Goal: Information Seeking & Learning: Check status

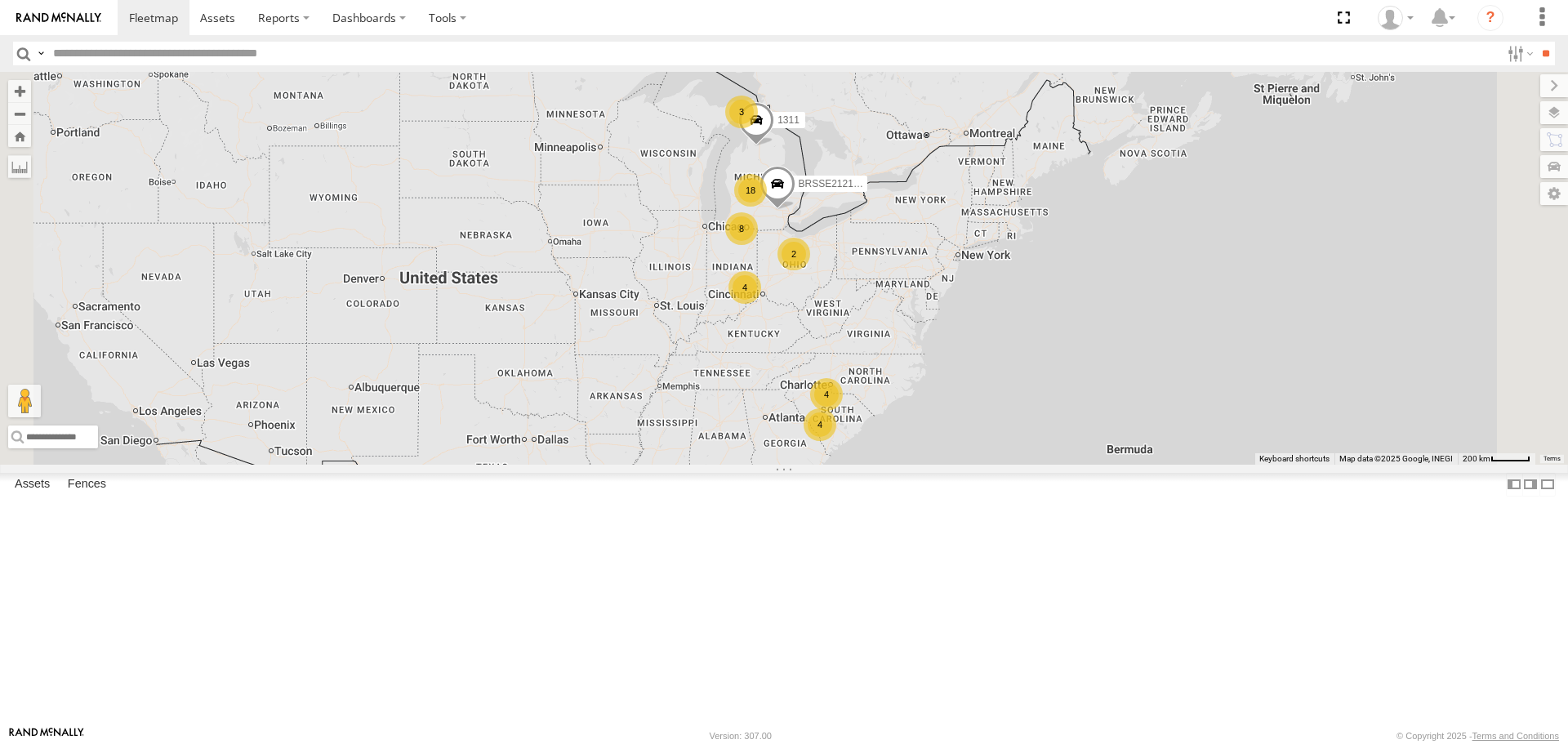
scroll to position [1062, 0]
click at [0, 0] on div "99217 All Assets" at bounding box center [0, 0] width 0 height 0
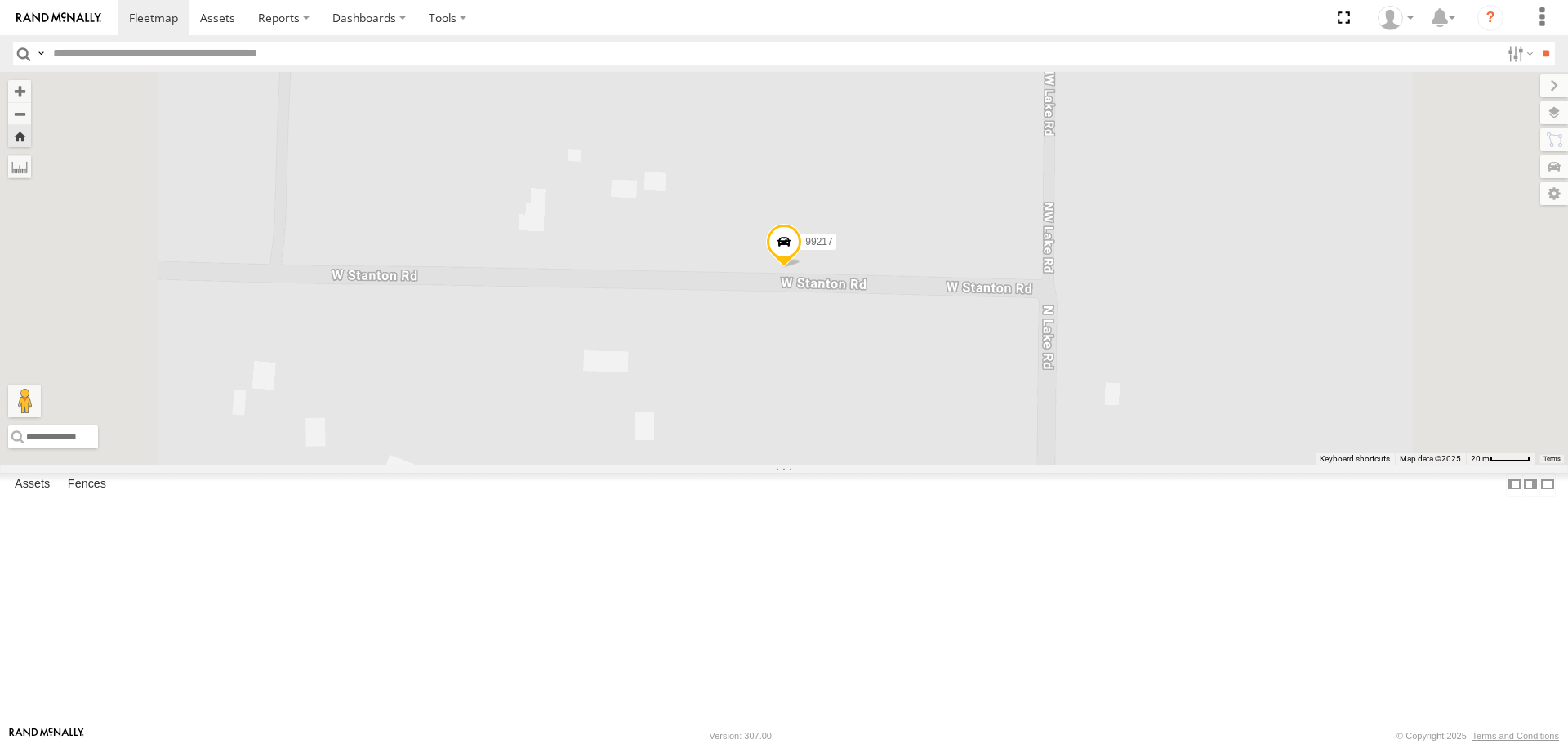
click at [0, 0] on span at bounding box center [0, 0] width 0 height 0
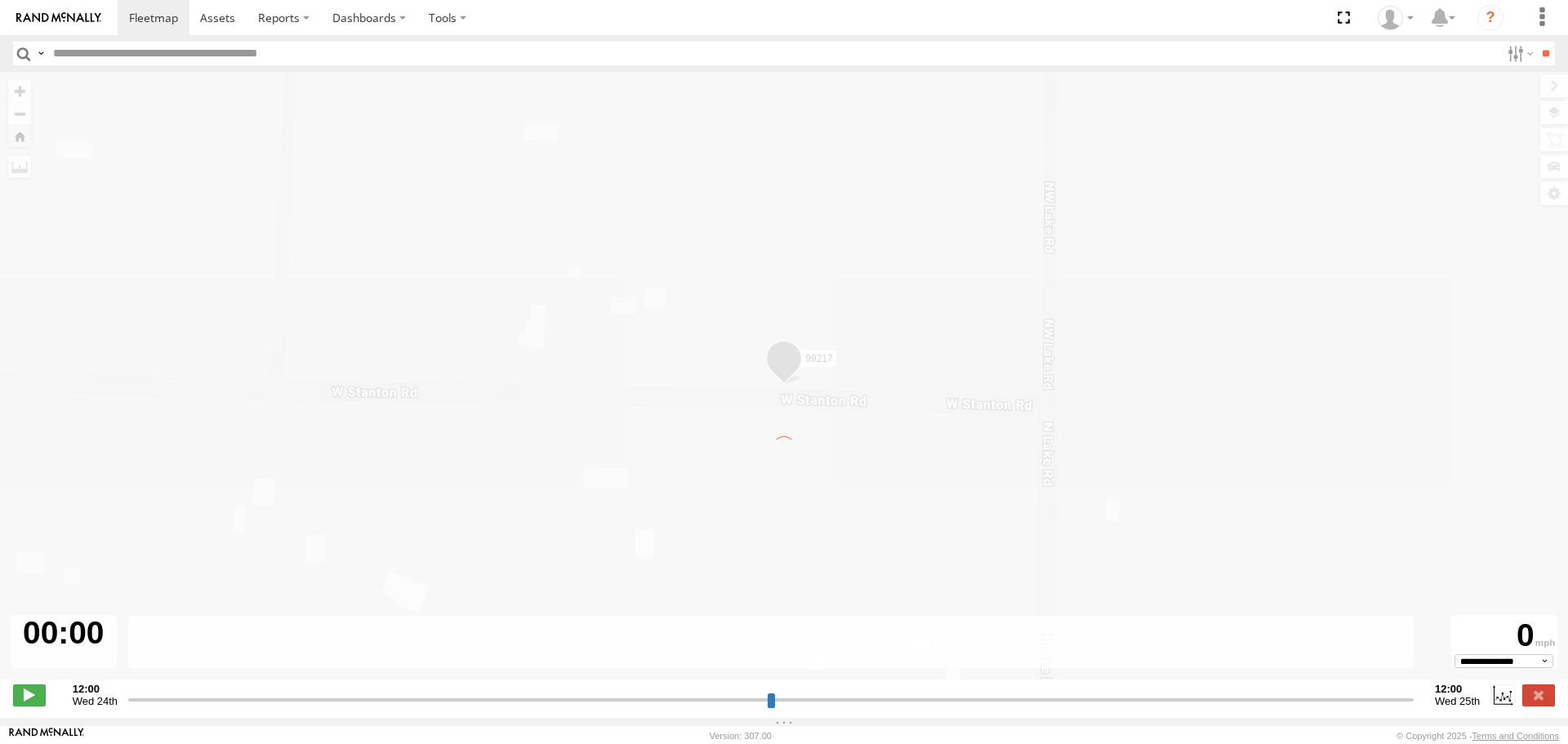
type input "**********"
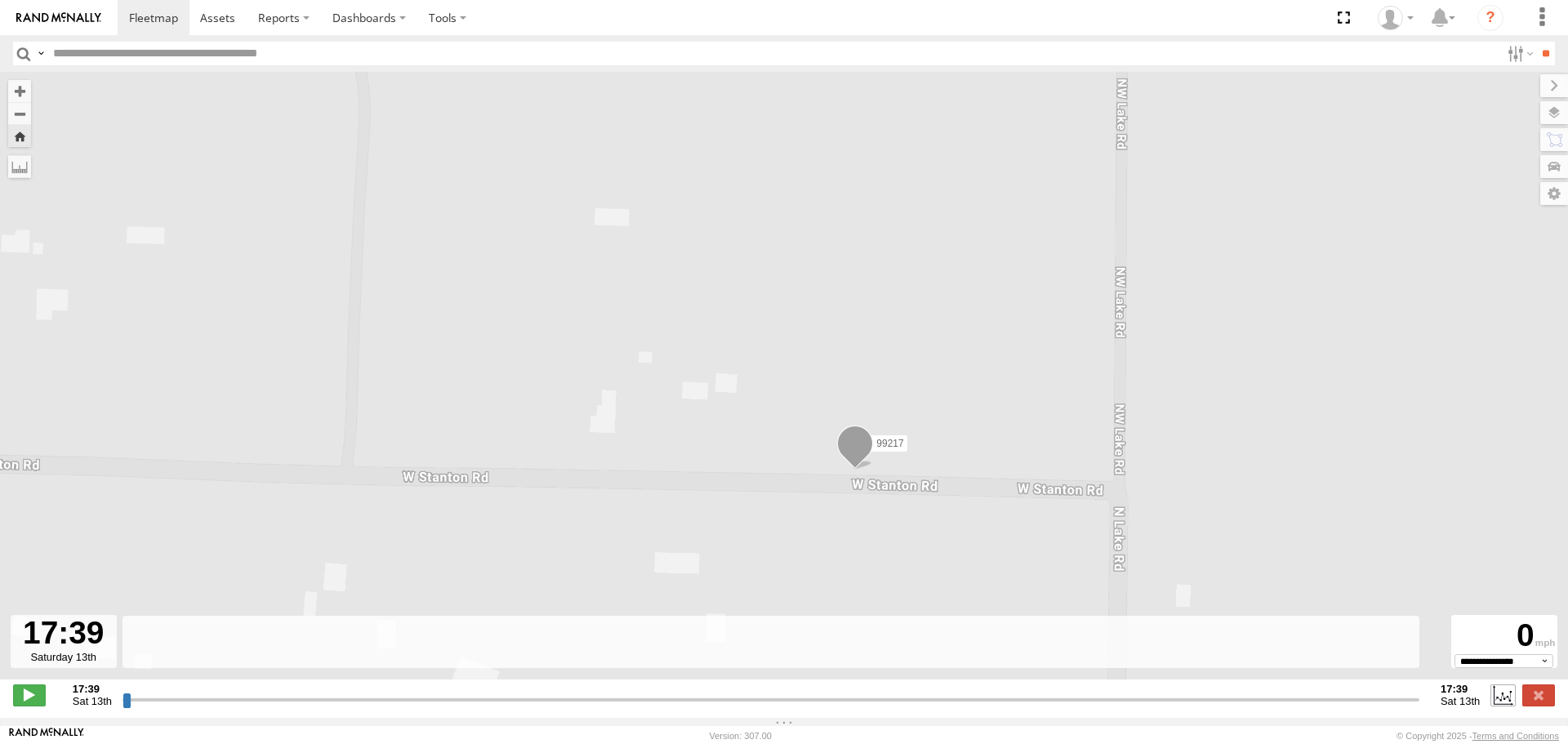
click at [1493, 703] on label at bounding box center [1502, 695] width 24 height 21
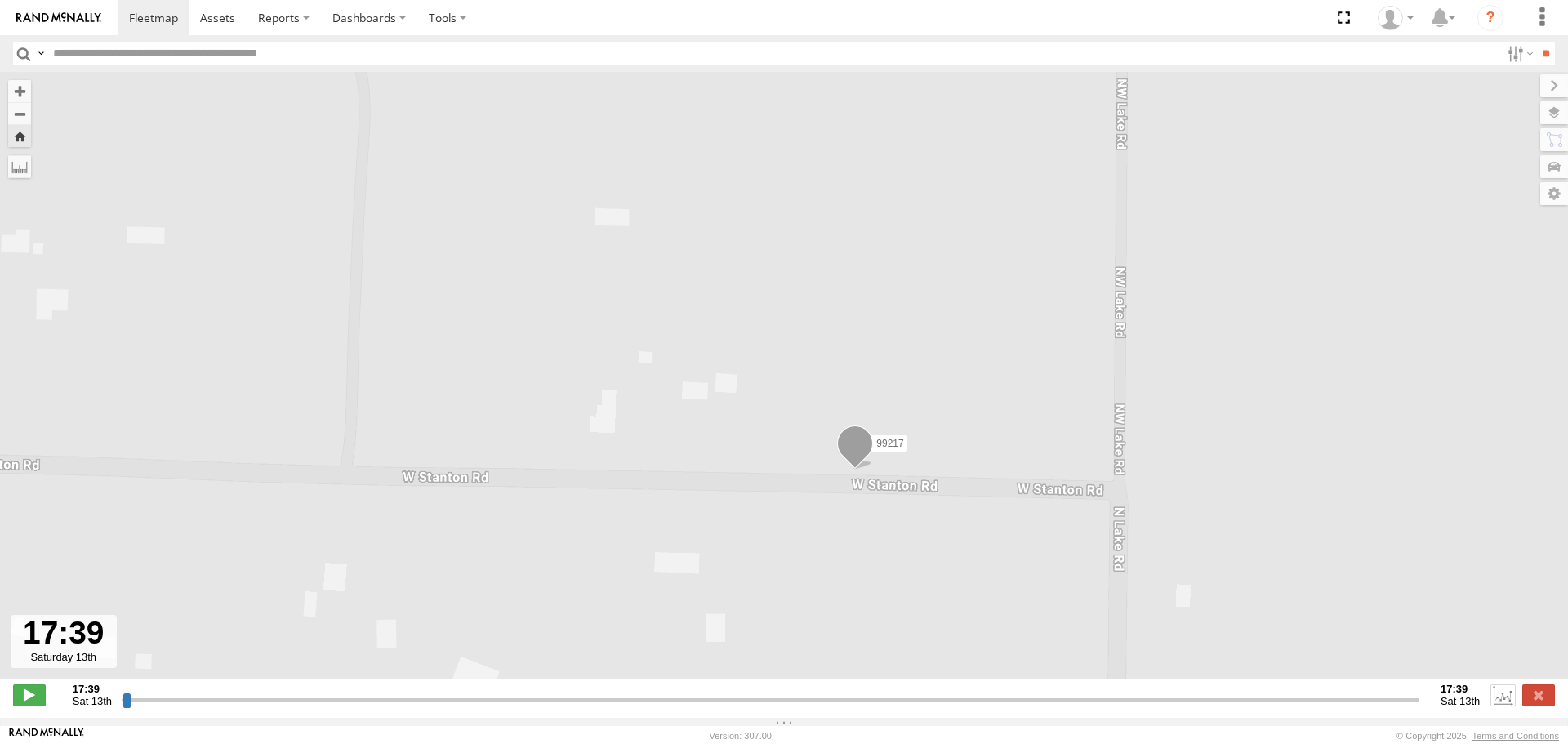
click at [1493, 703] on label at bounding box center [1502, 695] width 24 height 21
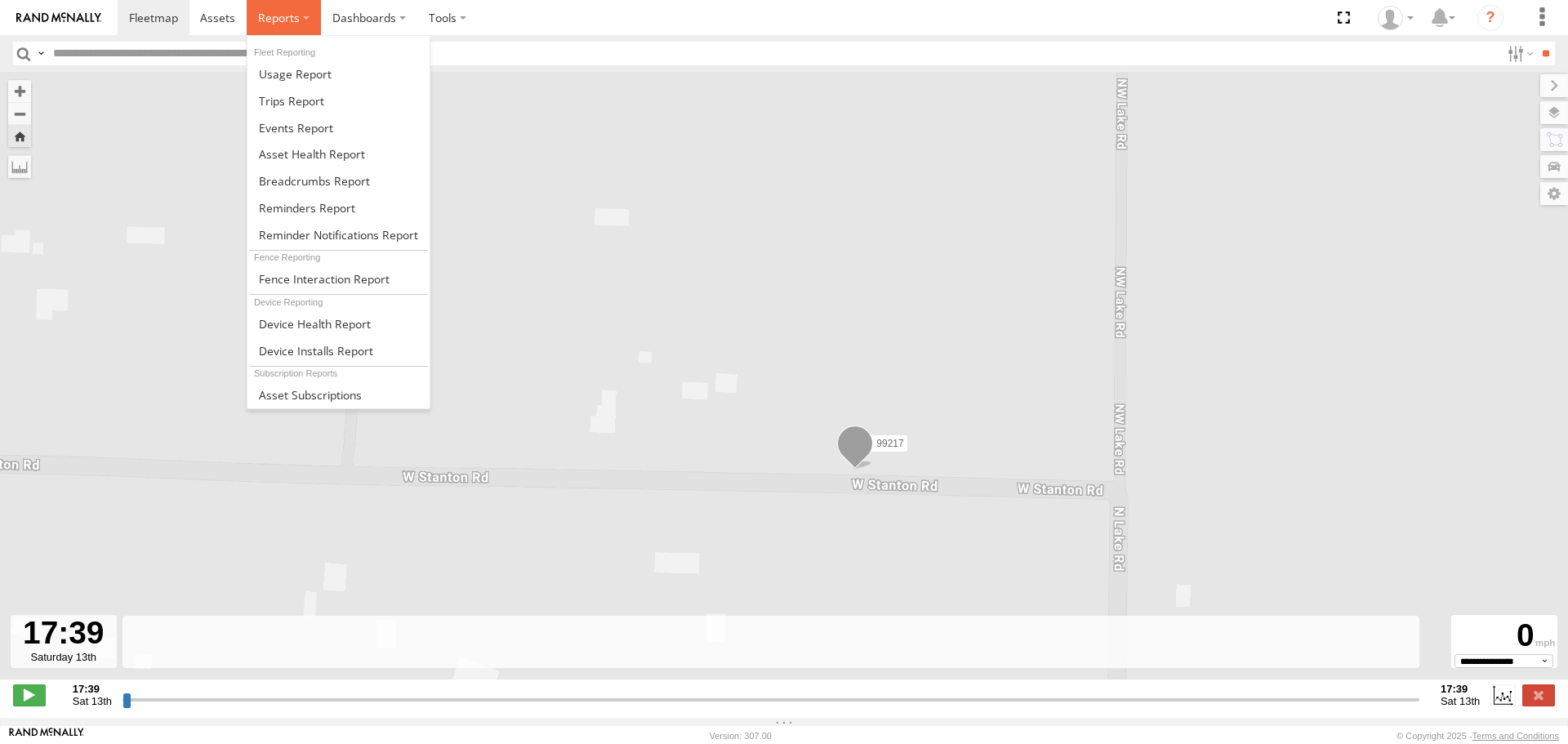
click at [297, 22] on span at bounding box center [279, 18] width 42 height 16
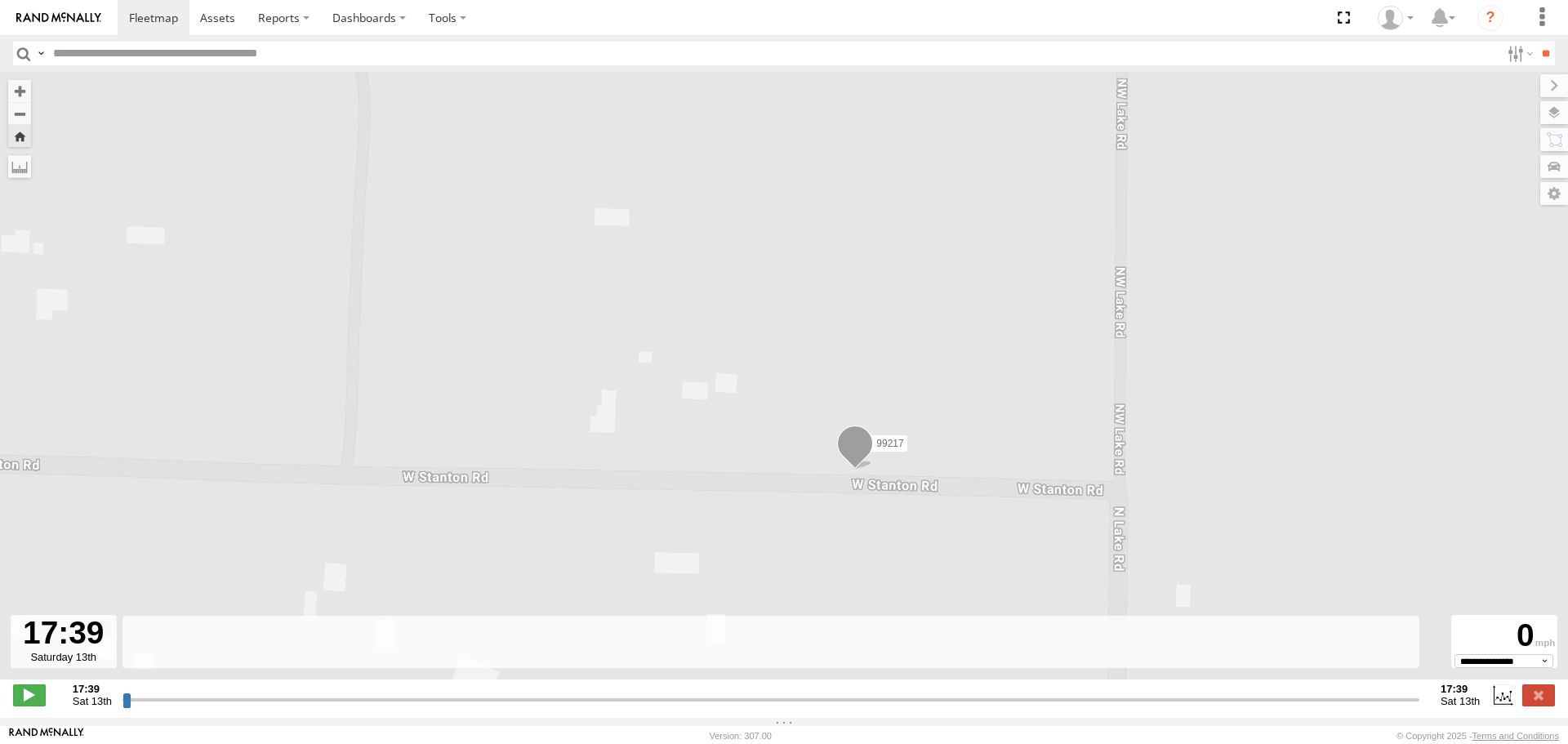
click at [606, 359] on div "99217" at bounding box center [784, 385] width 1568 height 625
click at [369, 13] on label "Dashboards" at bounding box center [369, 18] width 96 height 35
click at [438, 11] on label at bounding box center [447, 18] width 60 height 35
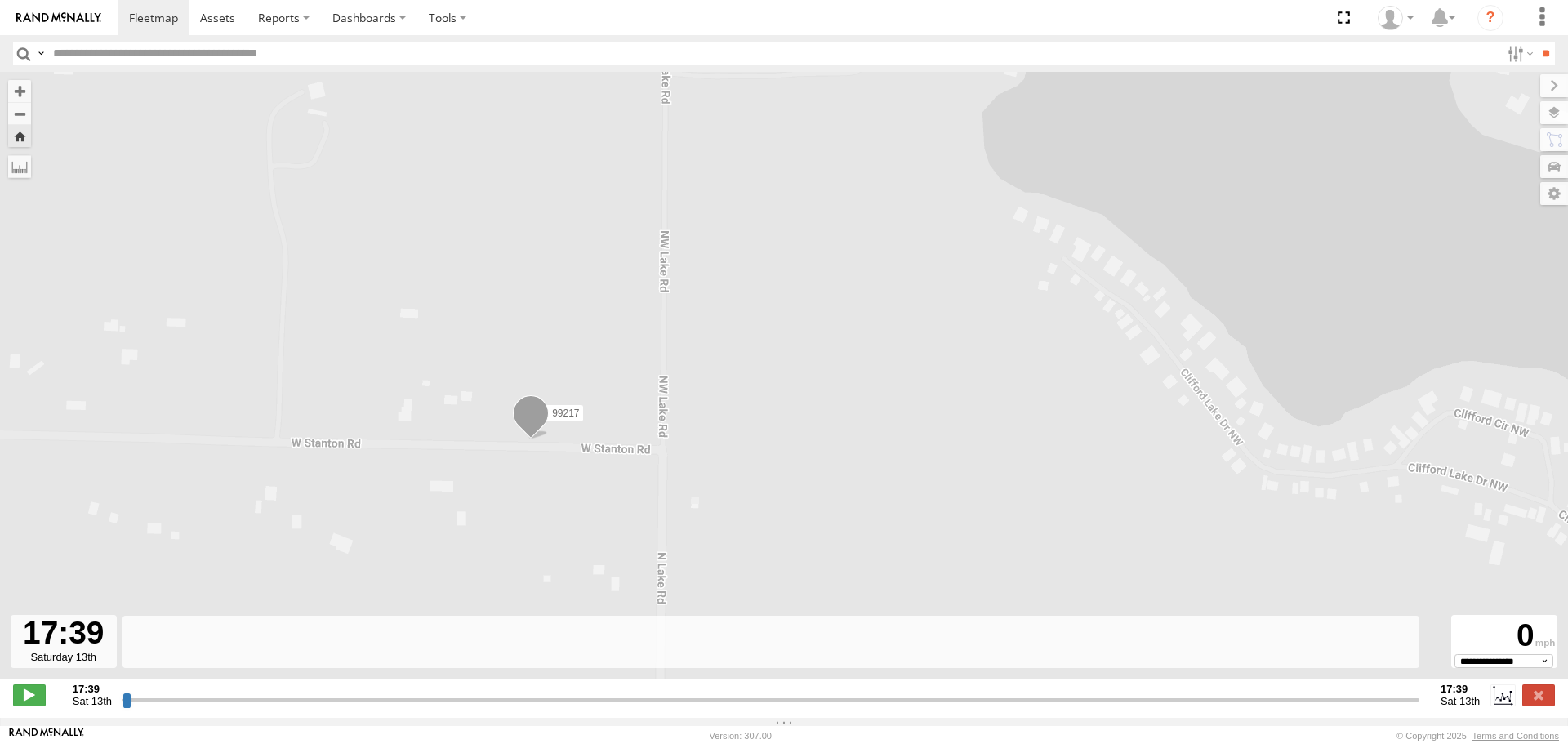
click at [535, 420] on span at bounding box center [530, 417] width 36 height 44
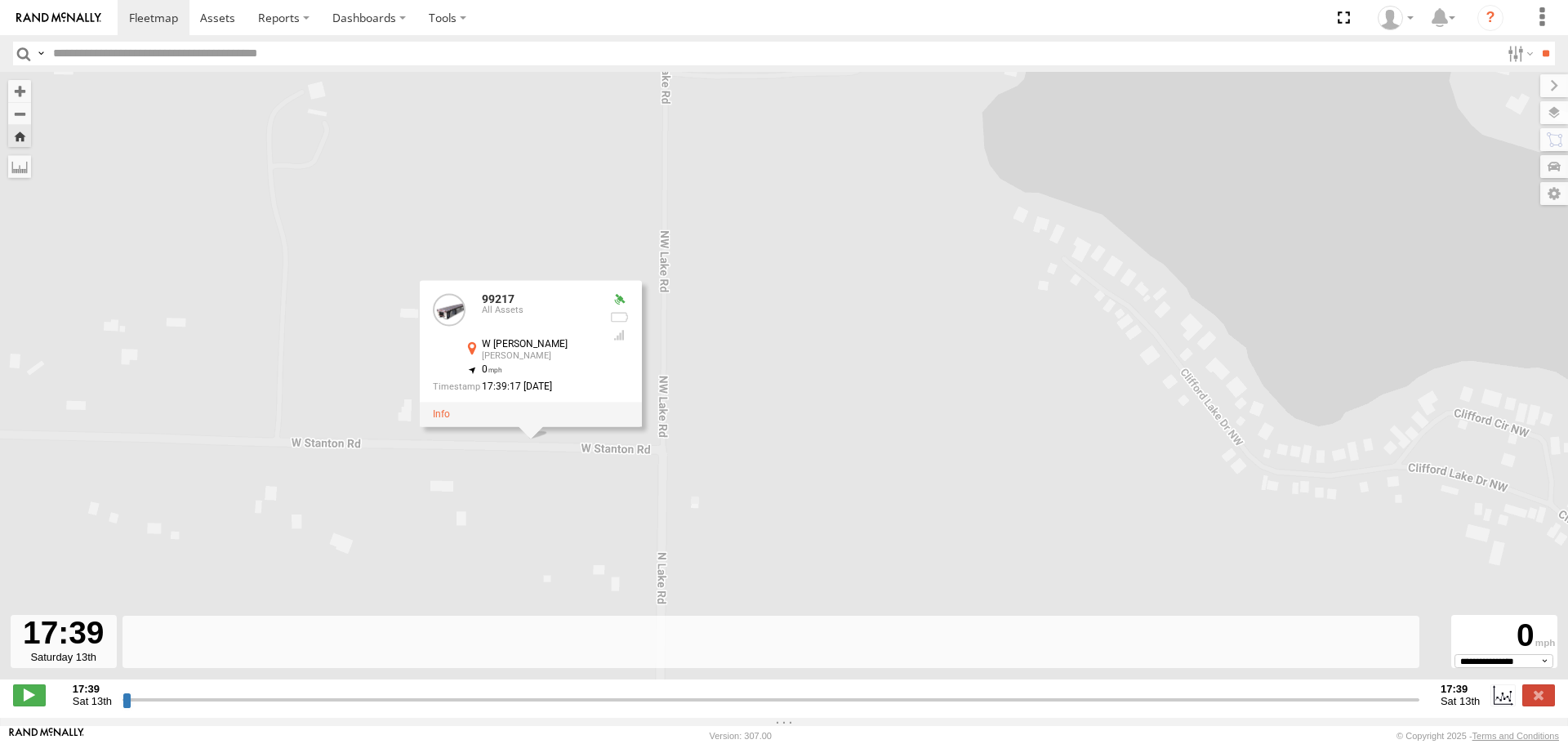
click at [444, 426] on div at bounding box center [530, 415] width 222 height 24
click at [447, 420] on link at bounding box center [441, 415] width 17 height 12
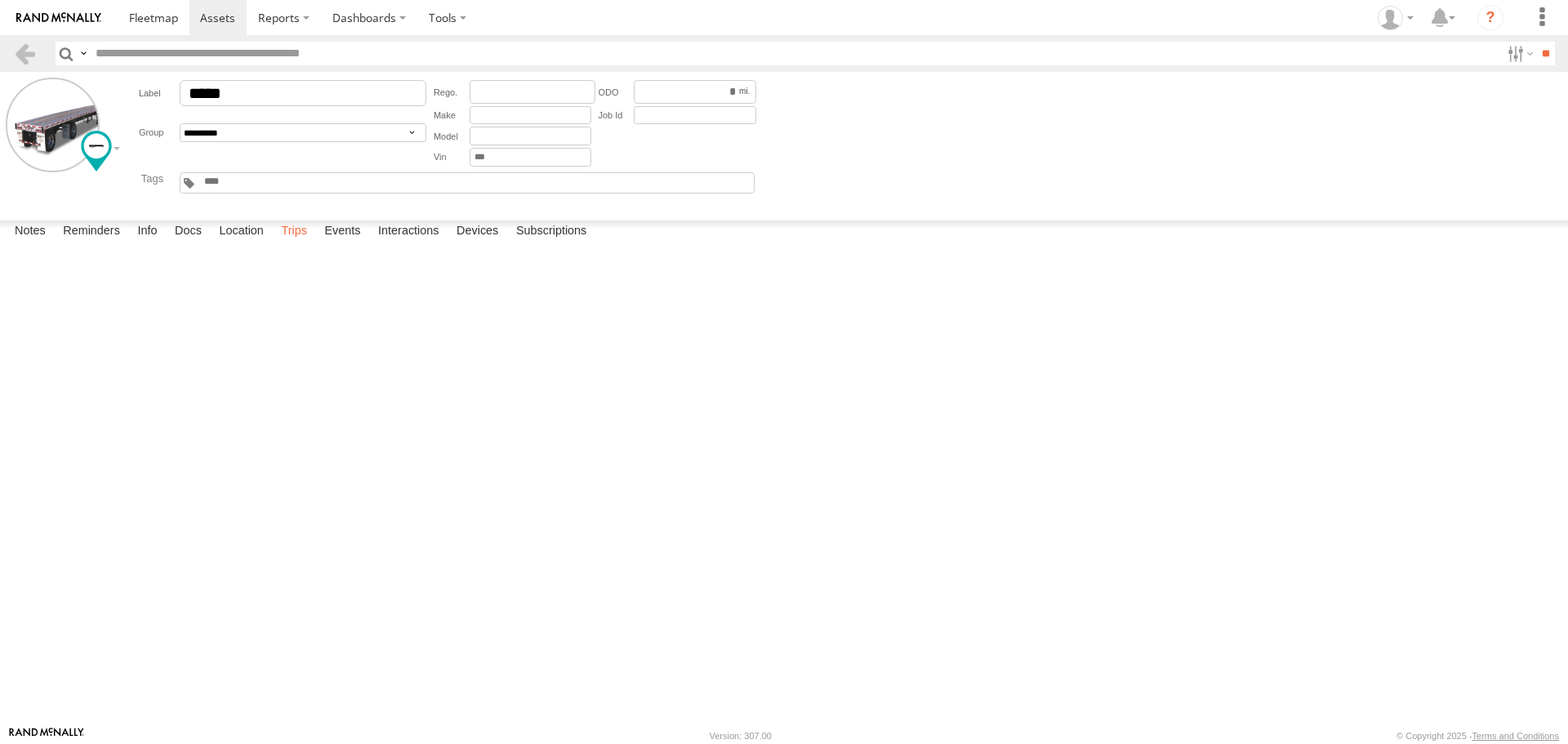
click at [297, 244] on label "Trips" at bounding box center [294, 231] width 43 height 23
click at [0, 0] on link at bounding box center [0, 0] width 0 height 0
click at [236, 244] on label "Location" at bounding box center [241, 231] width 61 height 23
click at [392, 244] on label "Interactions" at bounding box center [409, 231] width 78 height 23
click at [0, 0] on label "Close" at bounding box center [0, 0] width 0 height 0
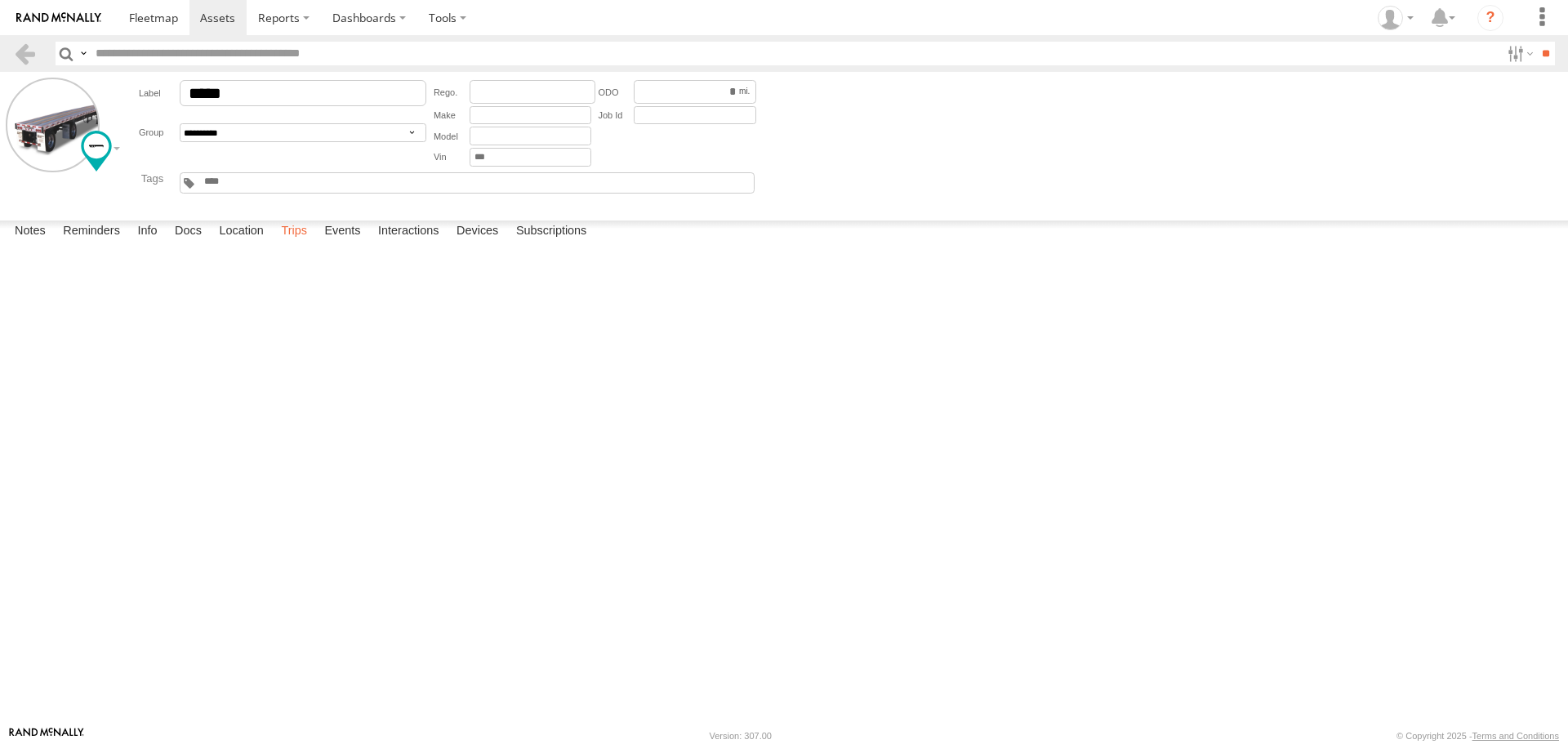
click at [290, 244] on label "Trips" at bounding box center [294, 231] width 43 height 23
click at [157, 14] on span at bounding box center [153, 18] width 49 height 16
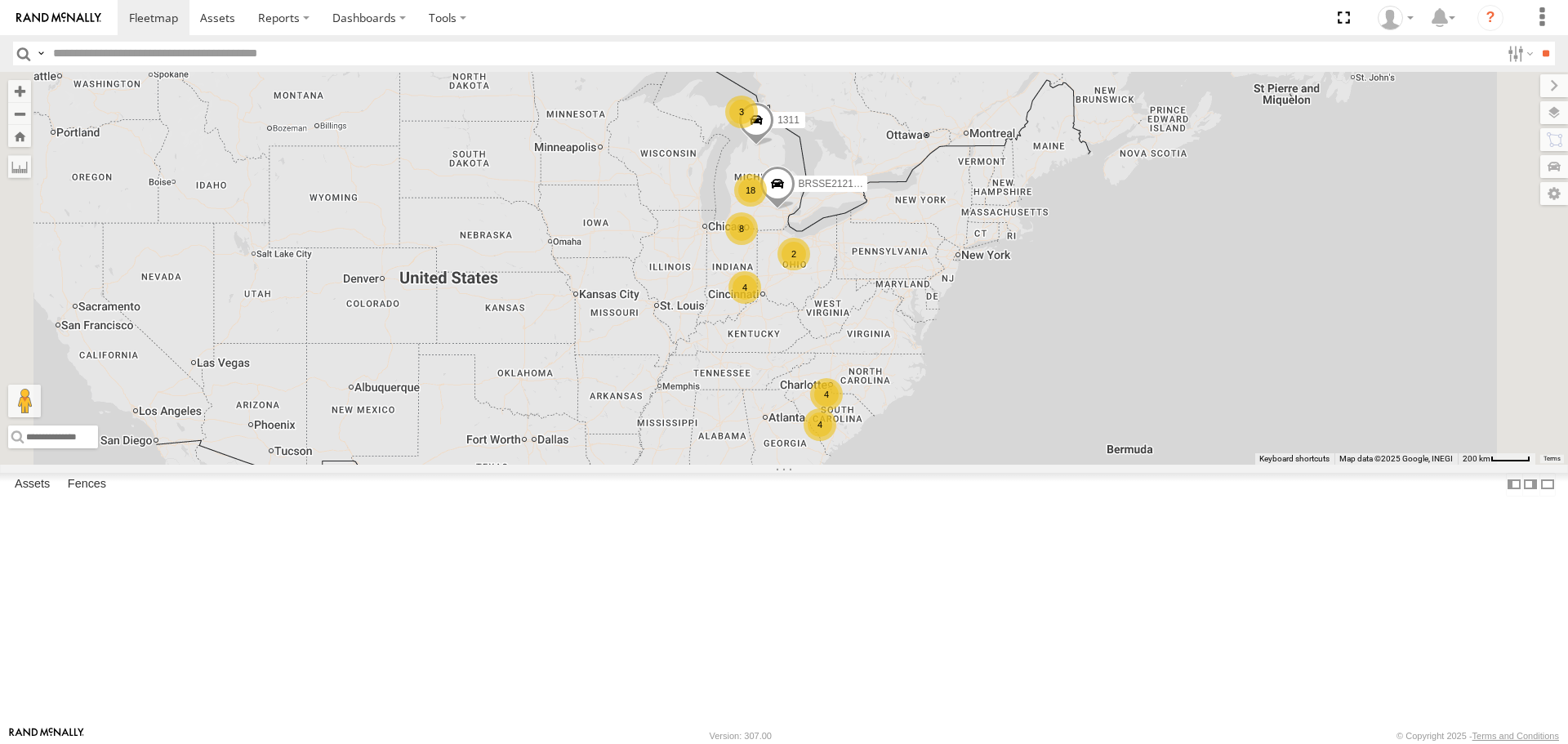
scroll to position [980, 0]
click at [0, 0] on div "All Assets" at bounding box center [0, 0] width 0 height 0
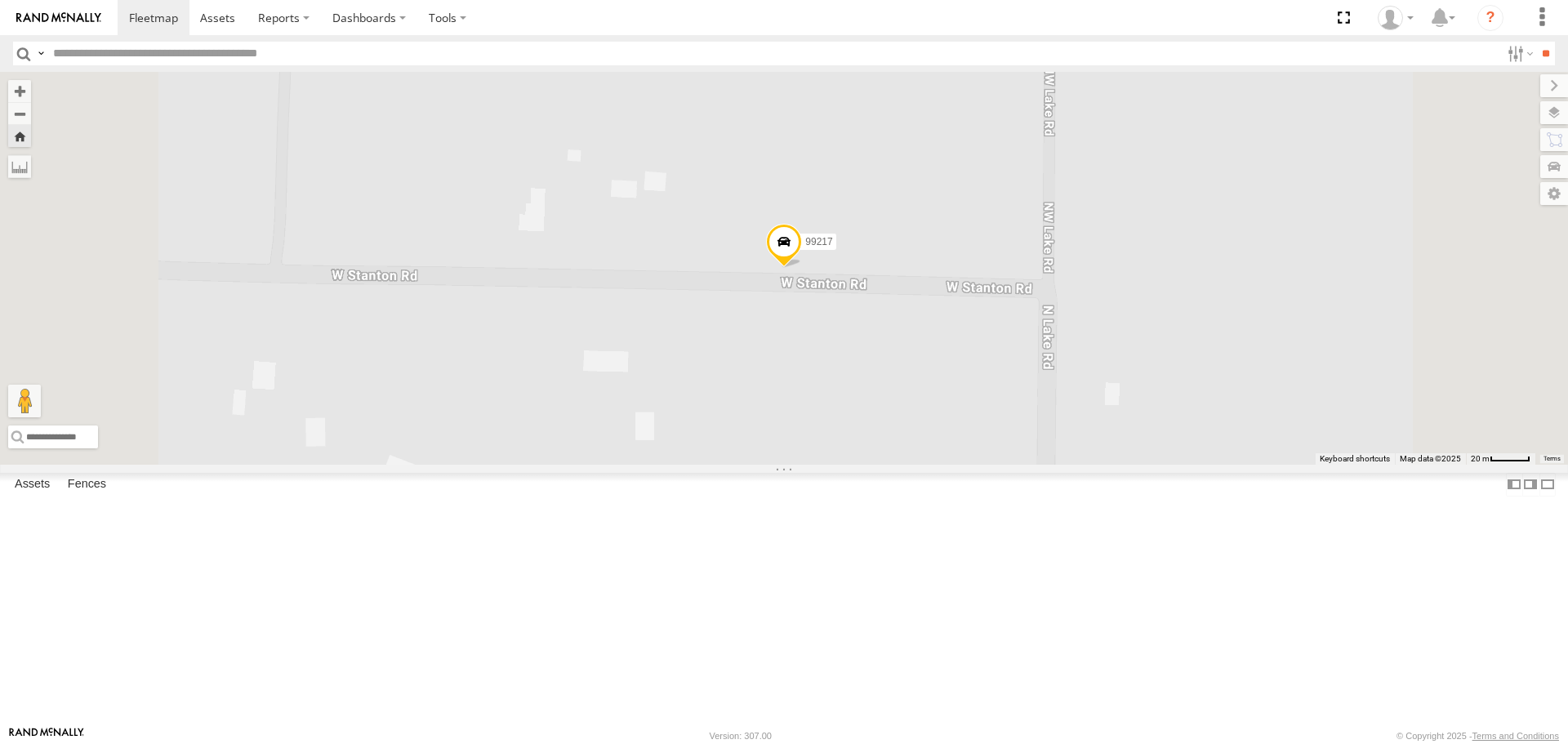
click at [0, 0] on span at bounding box center [0, 0] width 0 height 0
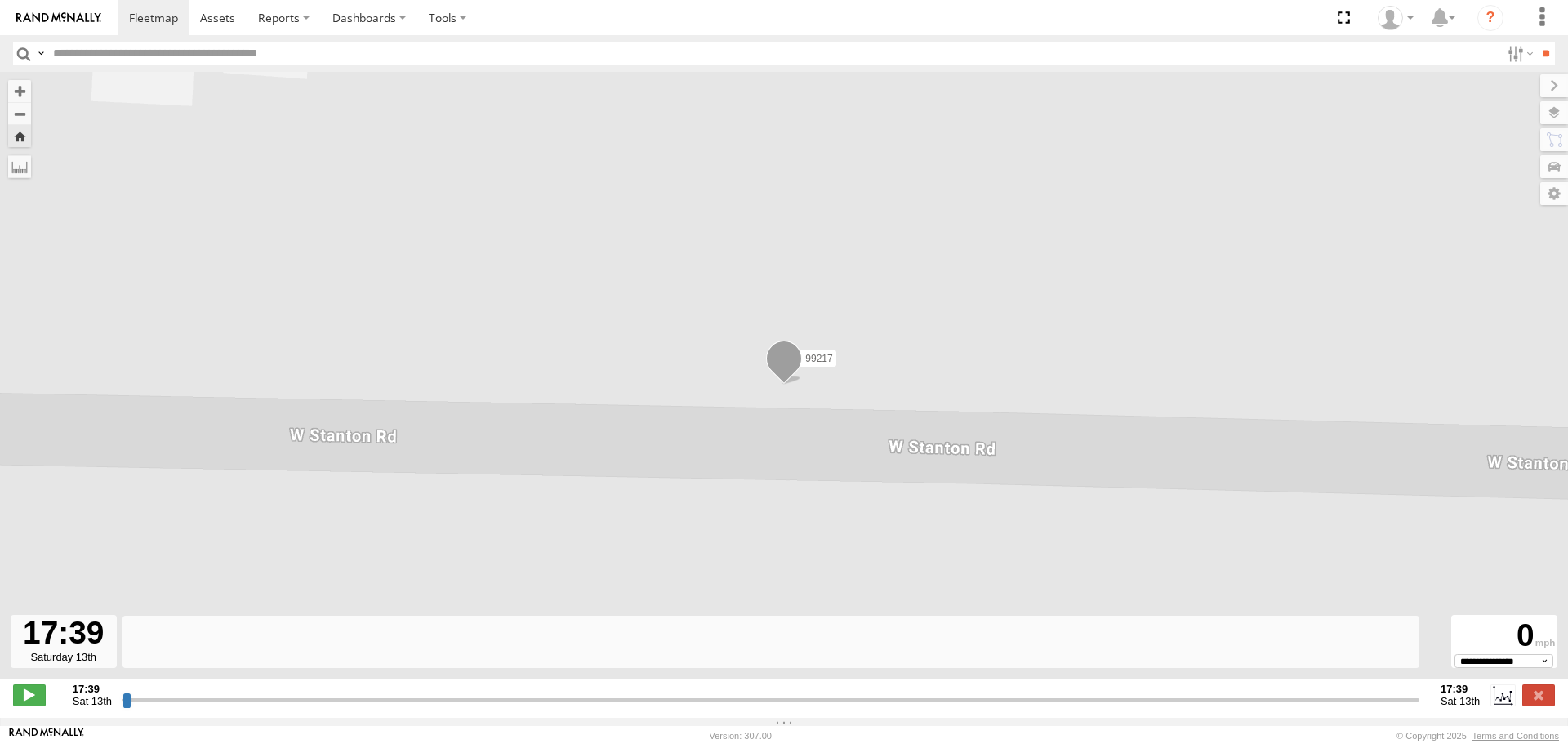
drag, startPoint x: 128, startPoint y: 712, endPoint x: 154, endPoint y: 708, distance: 26.3
click at [154, 707] on input "range" at bounding box center [771, 700] width 1297 height 16
click at [28, 705] on span at bounding box center [29, 695] width 33 height 21
click at [28, 703] on span at bounding box center [29, 695] width 33 height 21
type input "**********"
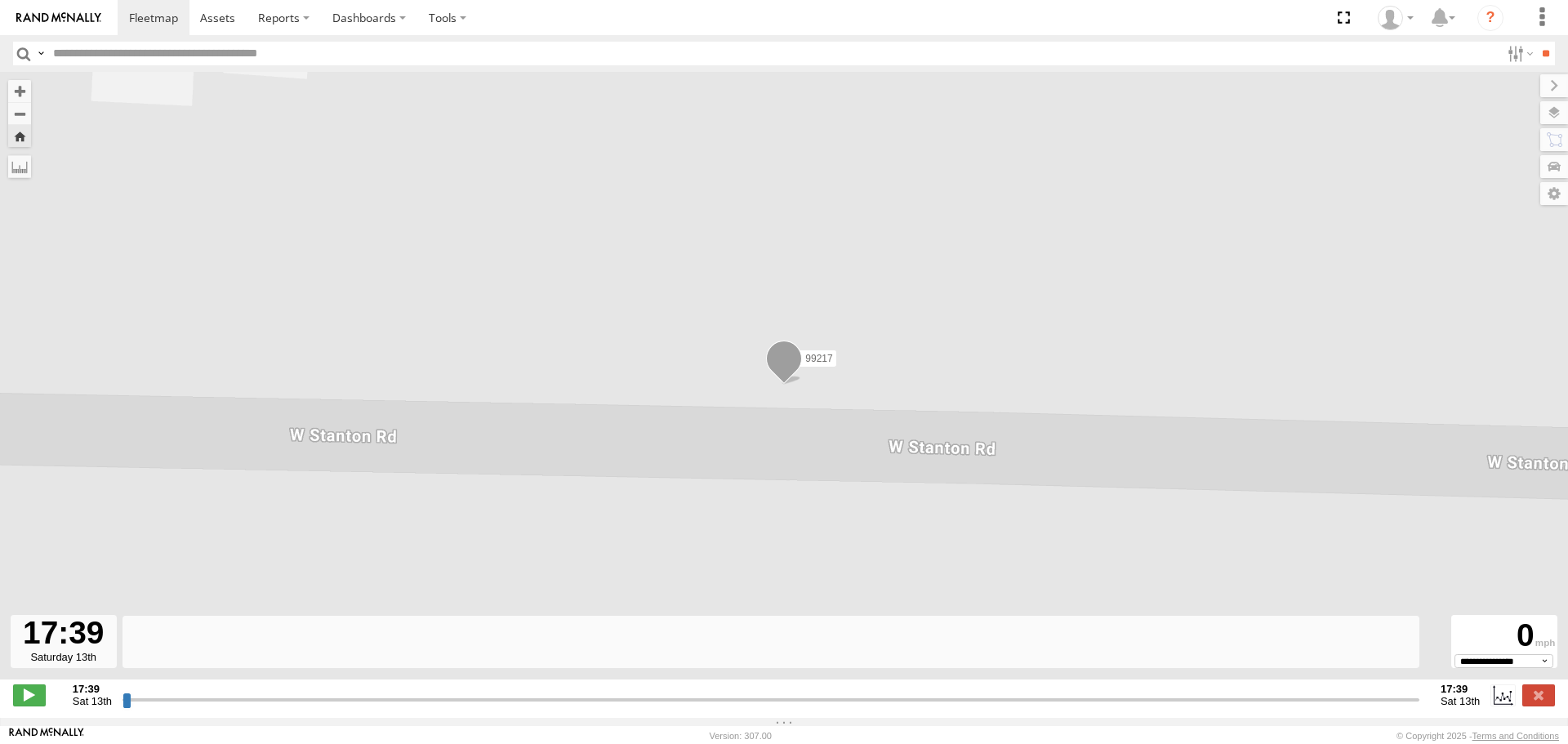
click at [74, 651] on div at bounding box center [64, 641] width 106 height 53
click at [1512, 644] on div "0" at bounding box center [1504, 636] width 101 height 37
click at [1453, 707] on span "Sat 13th" at bounding box center [1460, 701] width 39 height 13
click at [1456, 695] on strong "17:39" at bounding box center [1460, 689] width 39 height 13
click at [1508, 705] on label at bounding box center [1502, 695] width 24 height 21
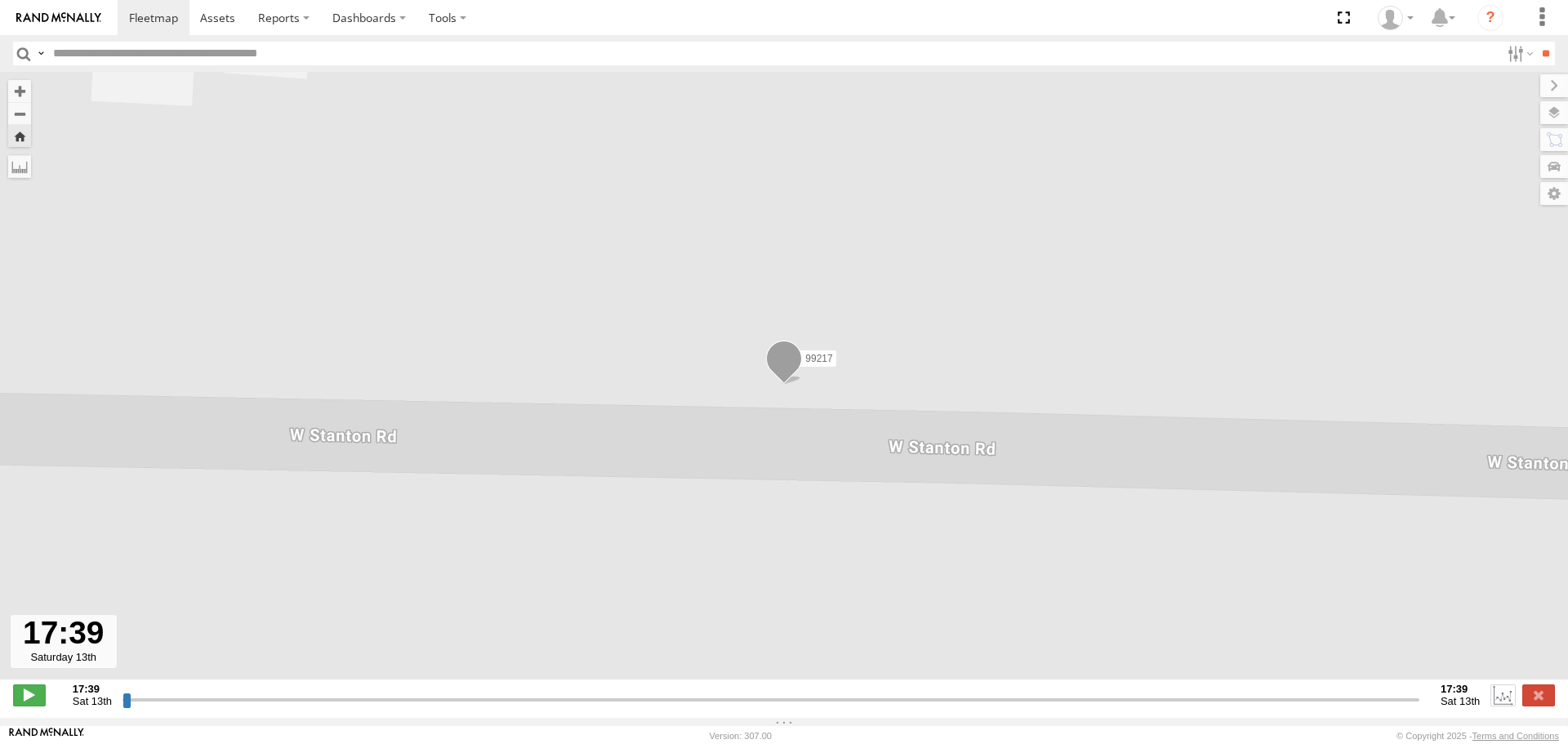
click at [1508, 705] on label at bounding box center [1502, 695] width 24 height 21
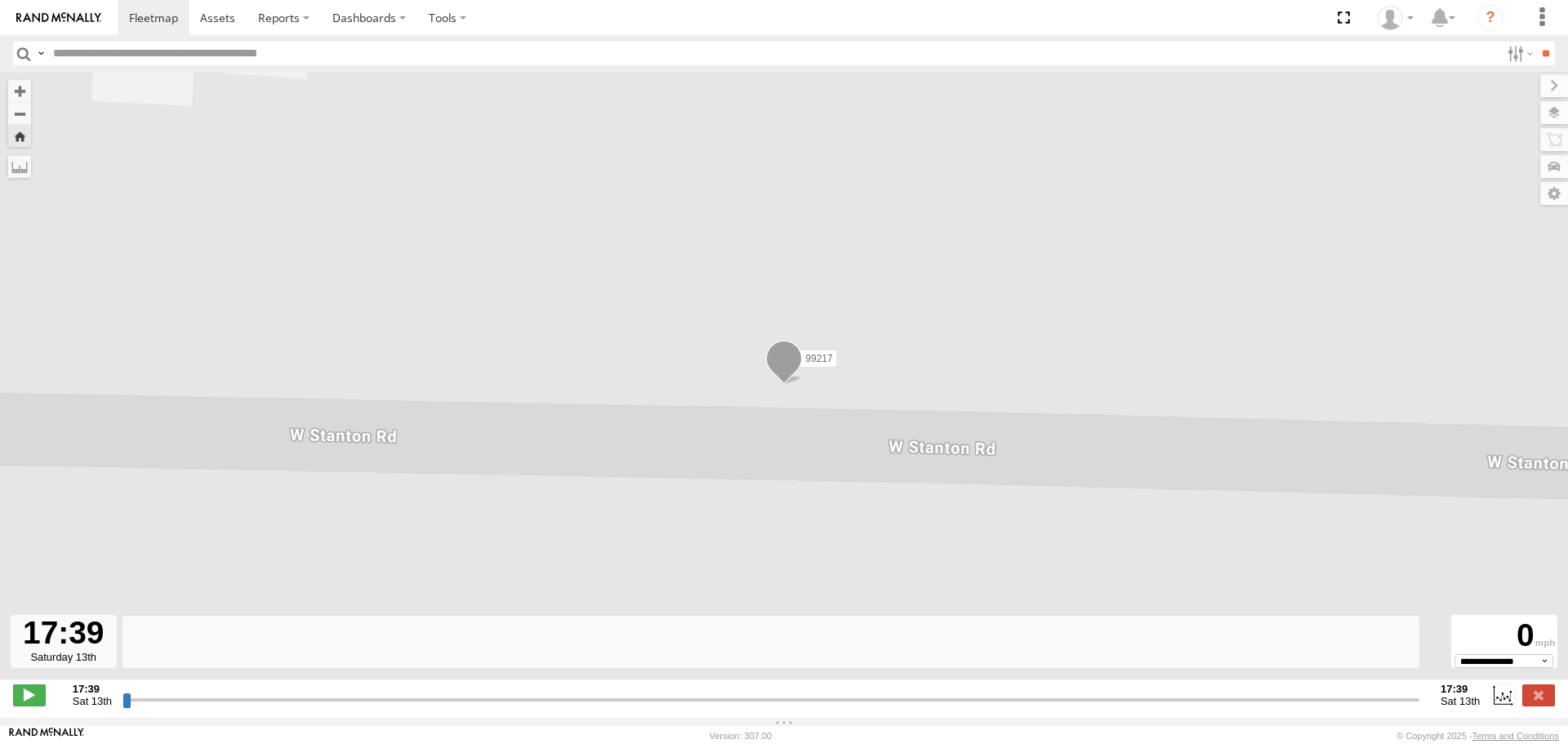
drag, startPoint x: 122, startPoint y: 708, endPoint x: 553, endPoint y: 727, distance: 431.4
click at [553, 707] on input "range" at bounding box center [771, 700] width 1297 height 16
click at [188, 695] on div at bounding box center [771, 689] width 1287 height 12
click at [70, 658] on div at bounding box center [64, 641] width 106 height 53
drag, startPoint x: 62, startPoint y: 638, endPoint x: 71, endPoint y: 657, distance: 21.0
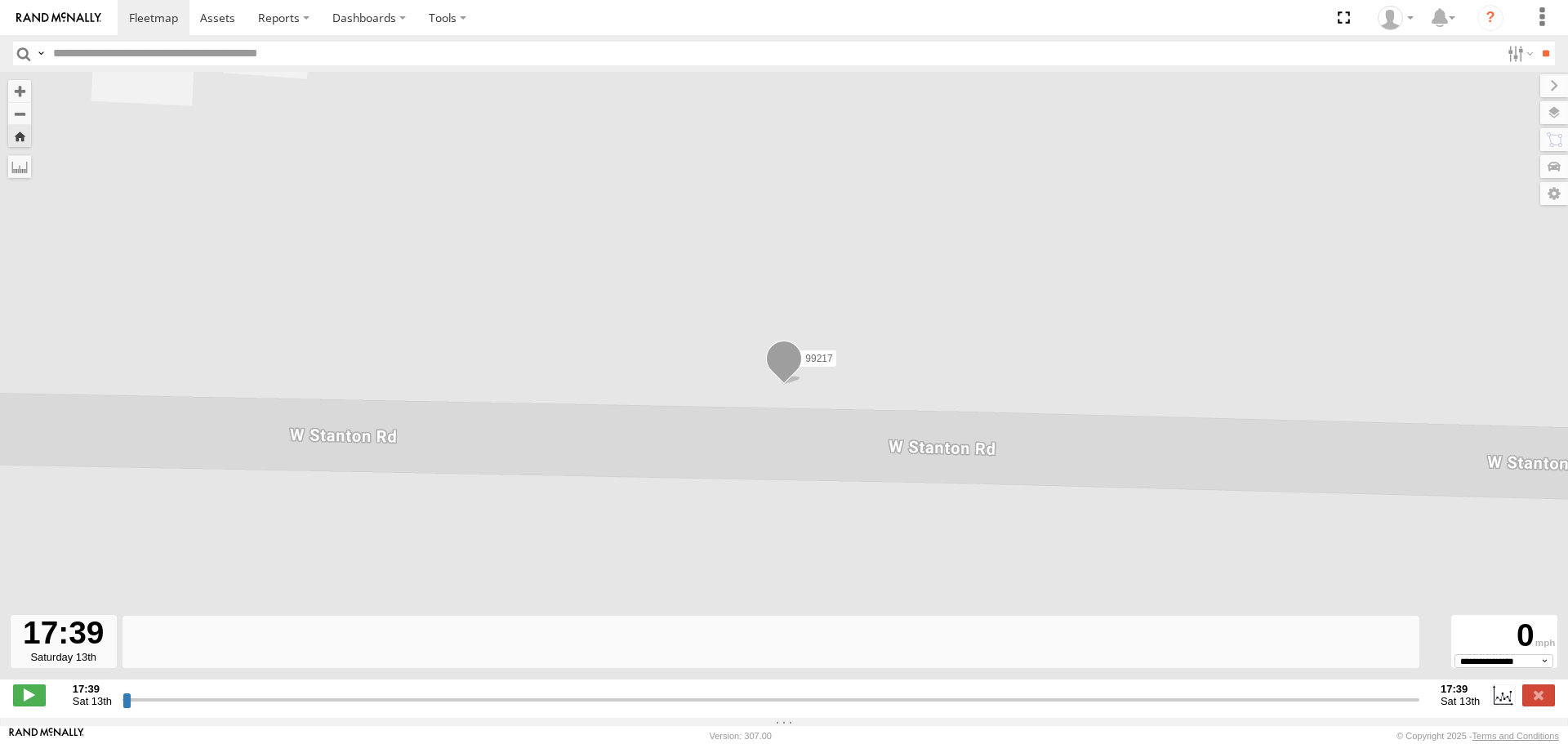
click at [69, 662] on div at bounding box center [64, 641] width 106 height 53
click at [1549, 195] on label at bounding box center [1535, 193] width 65 height 23
click at [1212, 215] on div "99217" at bounding box center [784, 385] width 1568 height 625
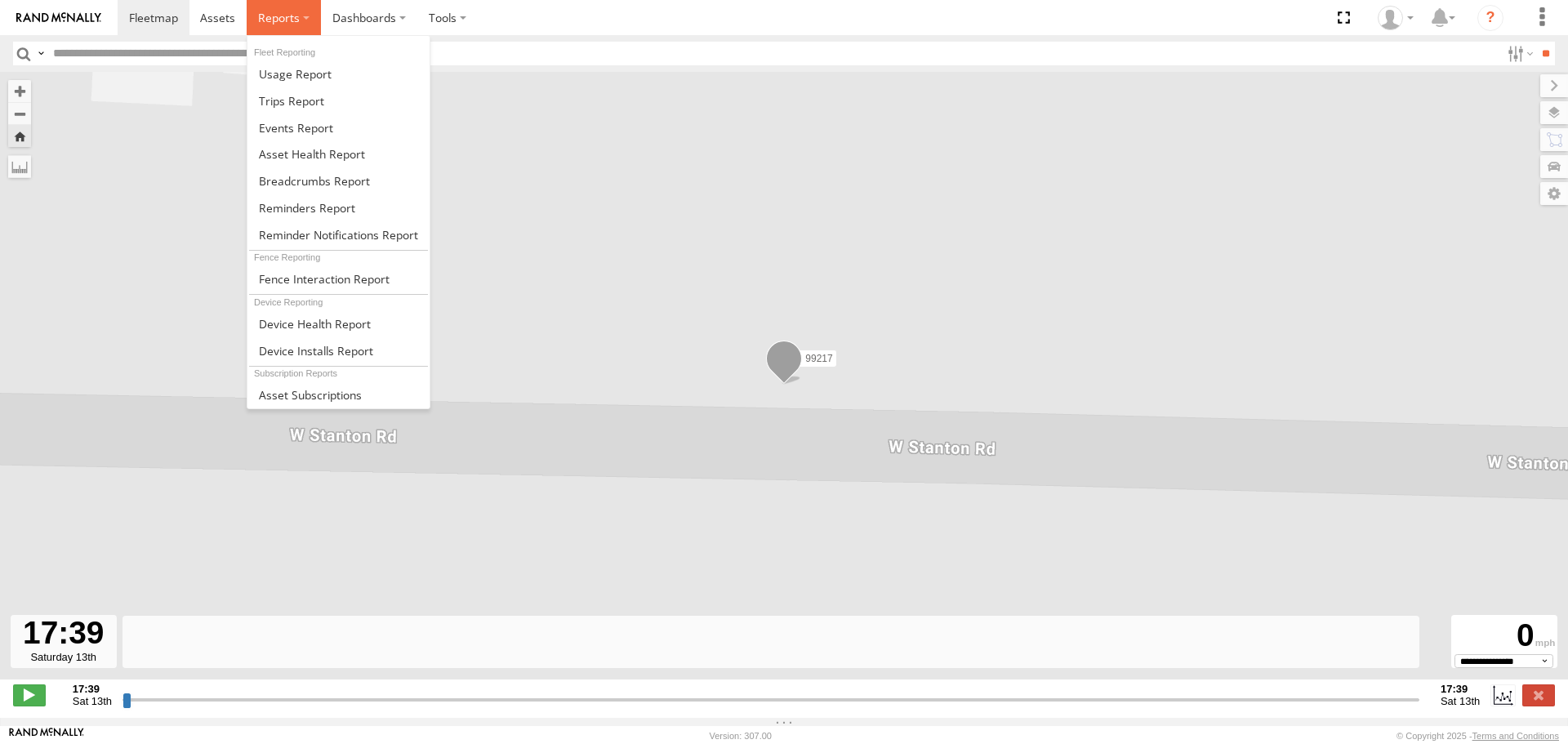
click at [263, 22] on span at bounding box center [279, 18] width 42 height 16
click at [285, 177] on span at bounding box center [314, 181] width 111 height 16
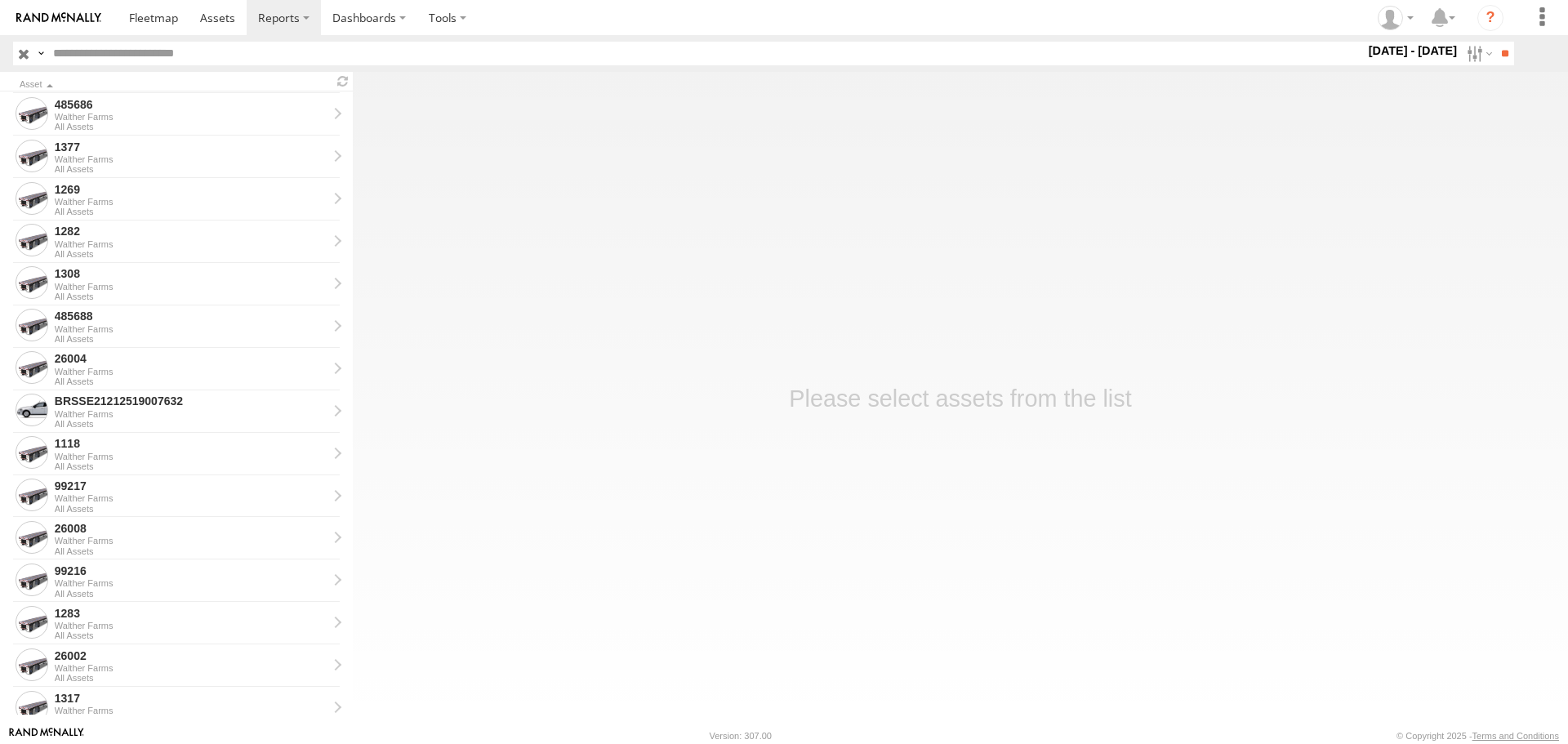
scroll to position [817, 0]
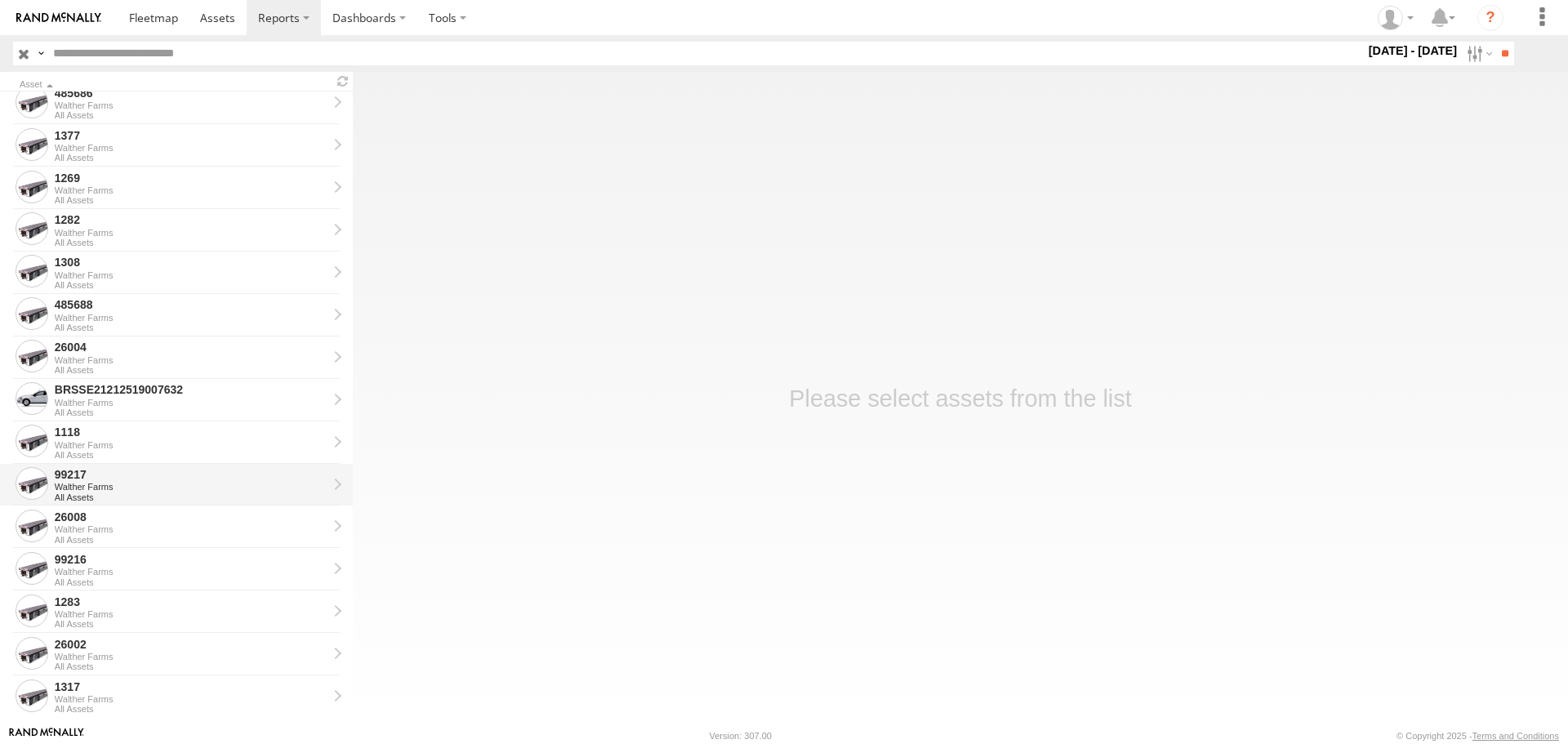
click at [155, 493] on div "All Assets" at bounding box center [191, 498] width 273 height 10
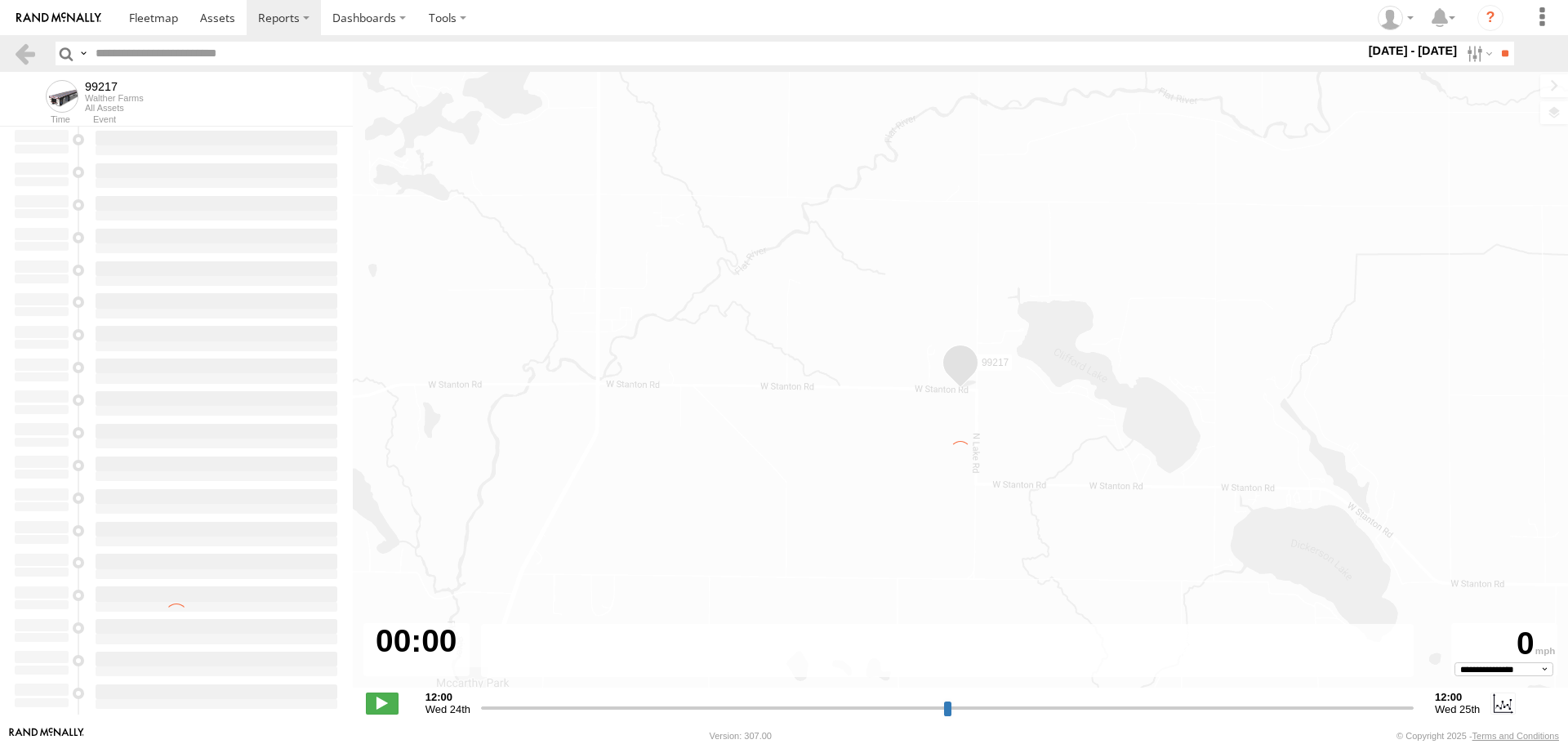
type input "**********"
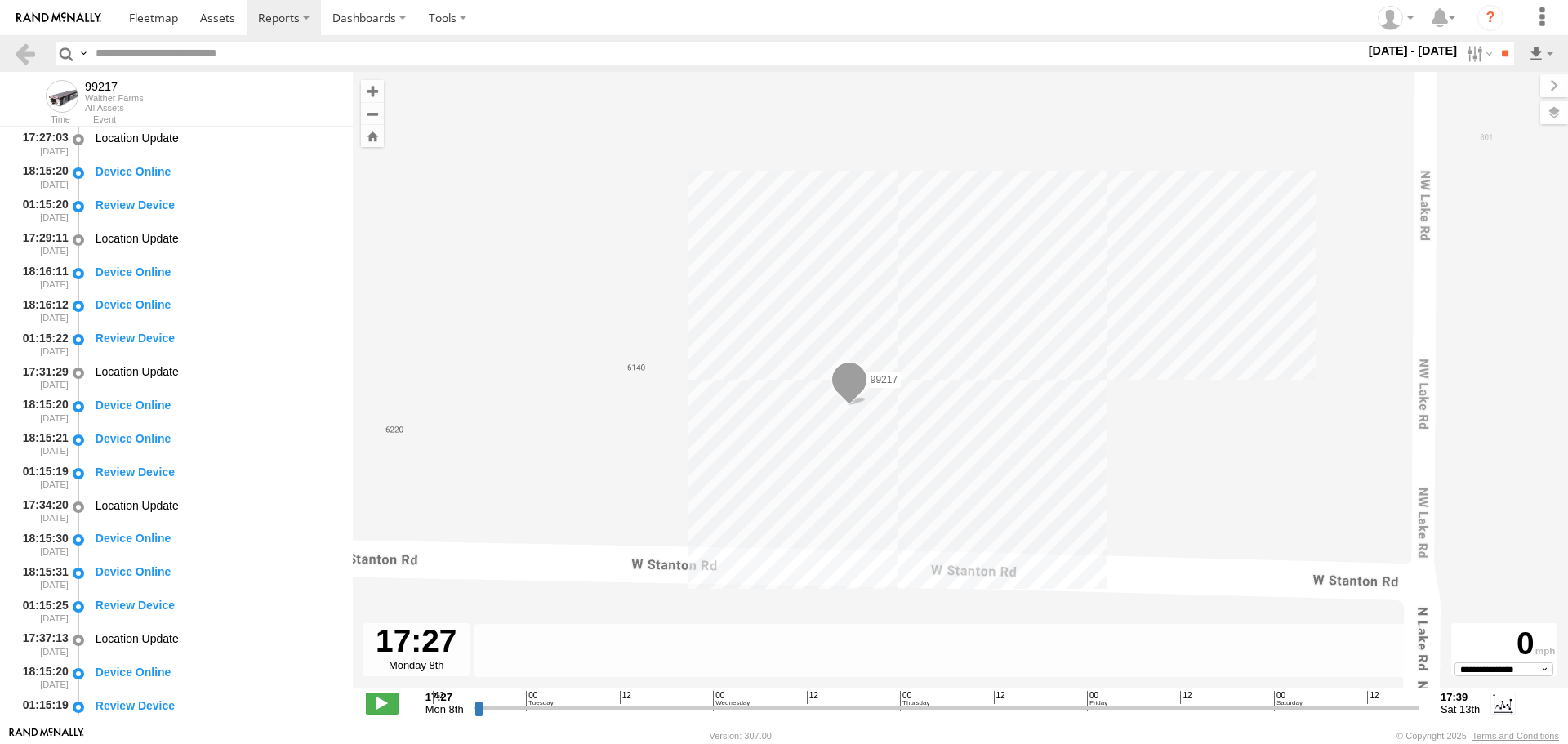
click at [115, 104] on div "All Assets" at bounding box center [114, 108] width 59 height 10
click at [59, 54] on input "button" at bounding box center [65, 54] width 21 height 23
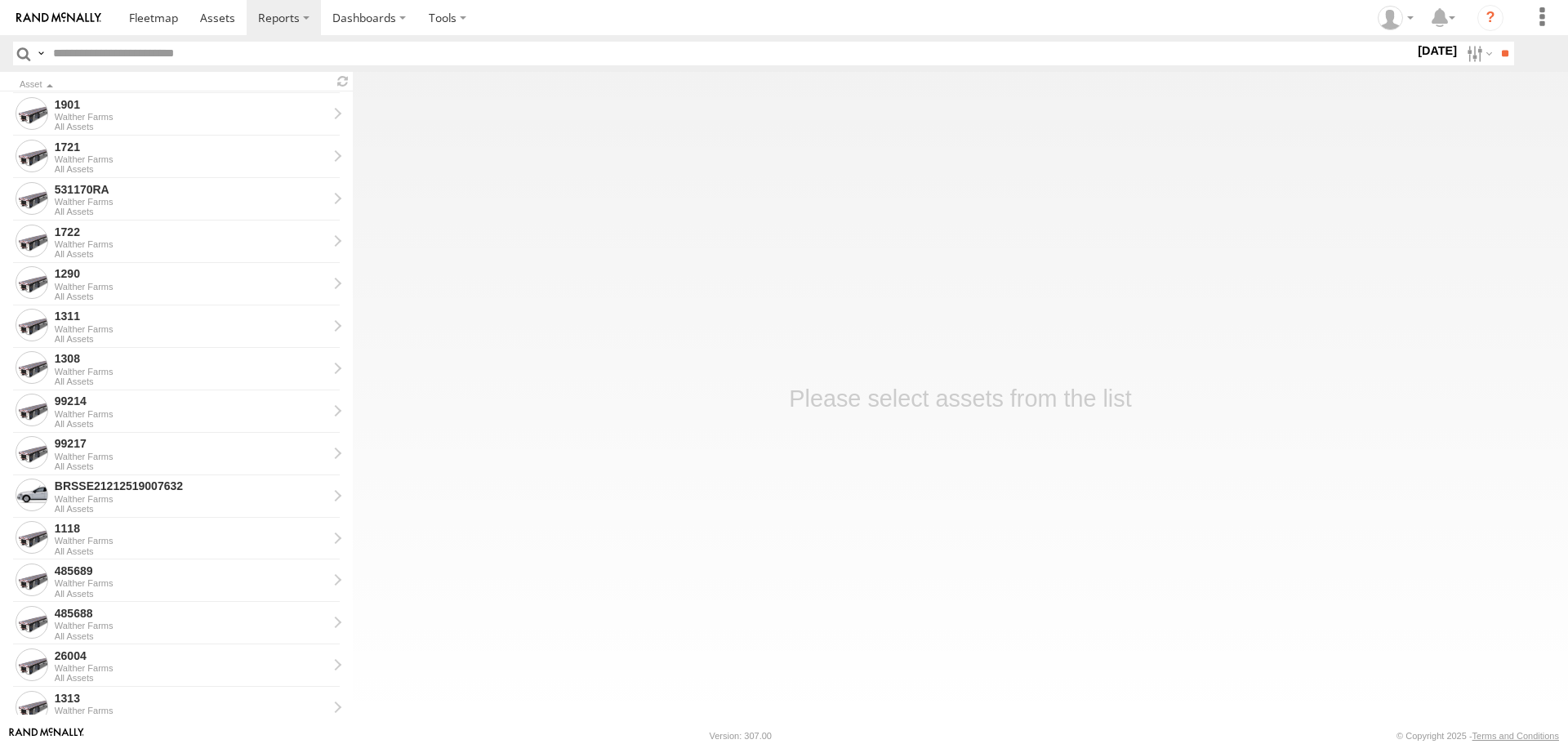
scroll to position [803, 0]
click at [121, 412] on div "Walther Farms" at bounding box center [191, 416] width 273 height 10
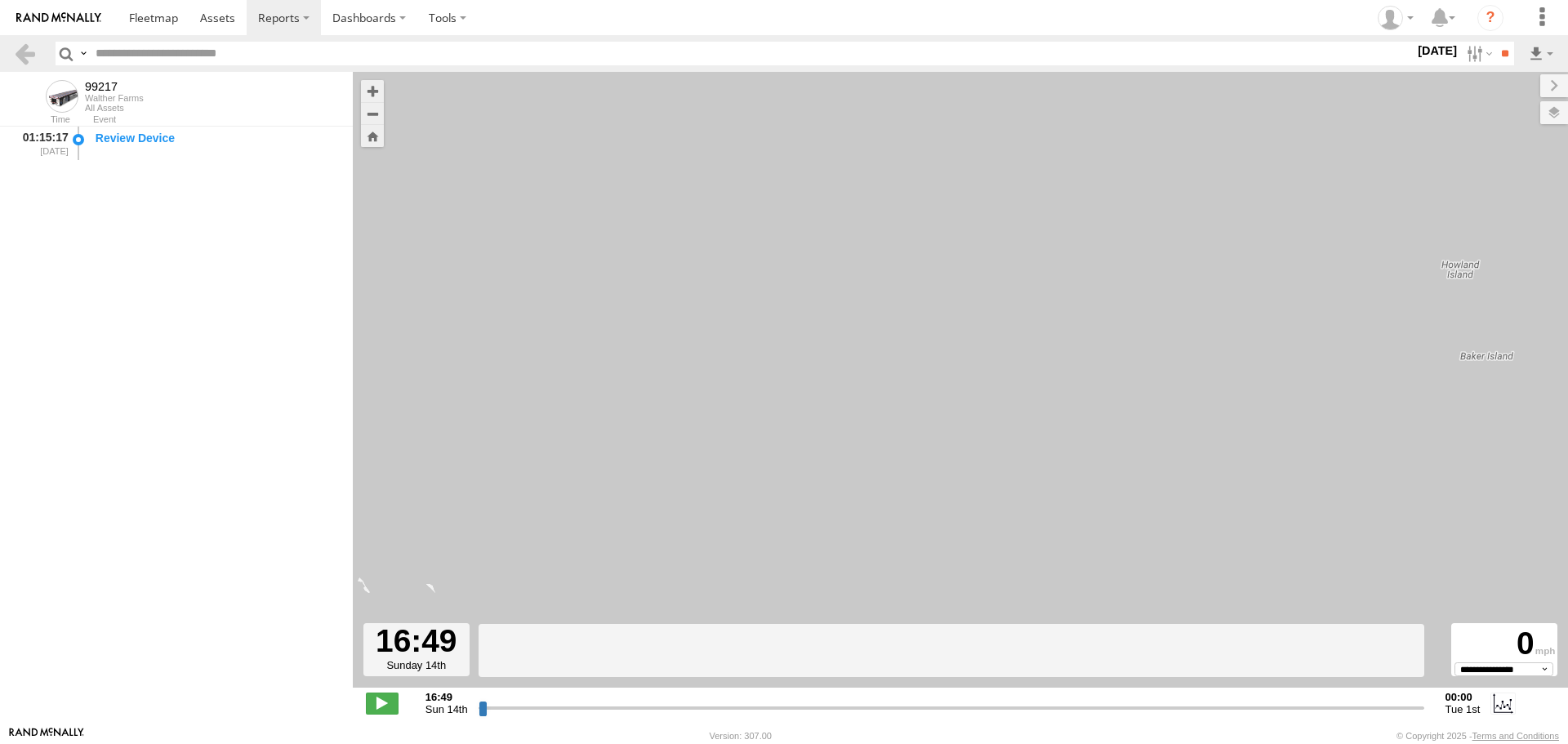
click at [1415, 52] on label "14 Sep 25" at bounding box center [1437, 50] width 46 height 18
click at [0, 0] on label at bounding box center [0, 0] width 0 height 0
click at [1415, 65] on div at bounding box center [1415, 54] width 0 height 23
click at [1504, 56] on input "**" at bounding box center [1504, 54] width 18 height 23
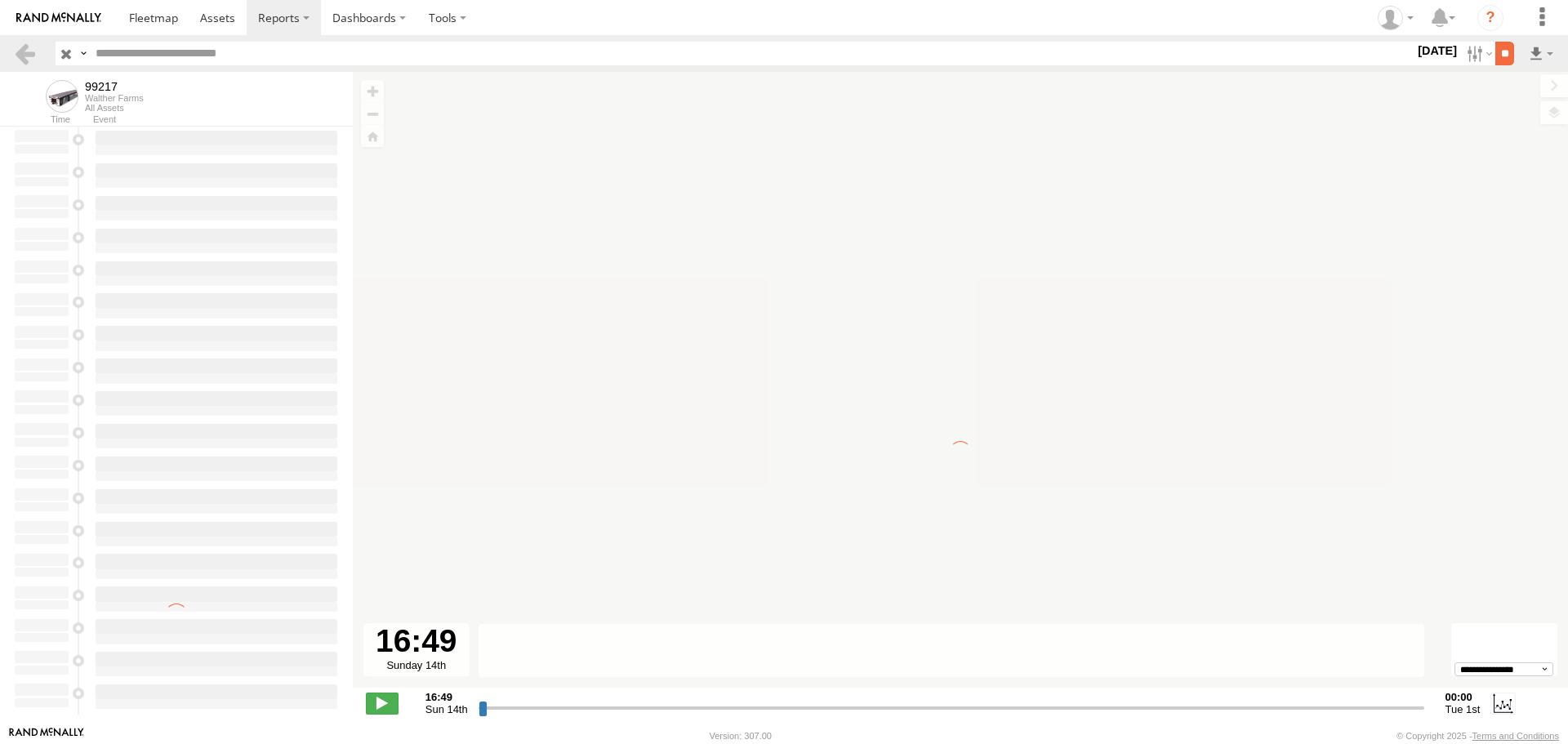
type input "**********"
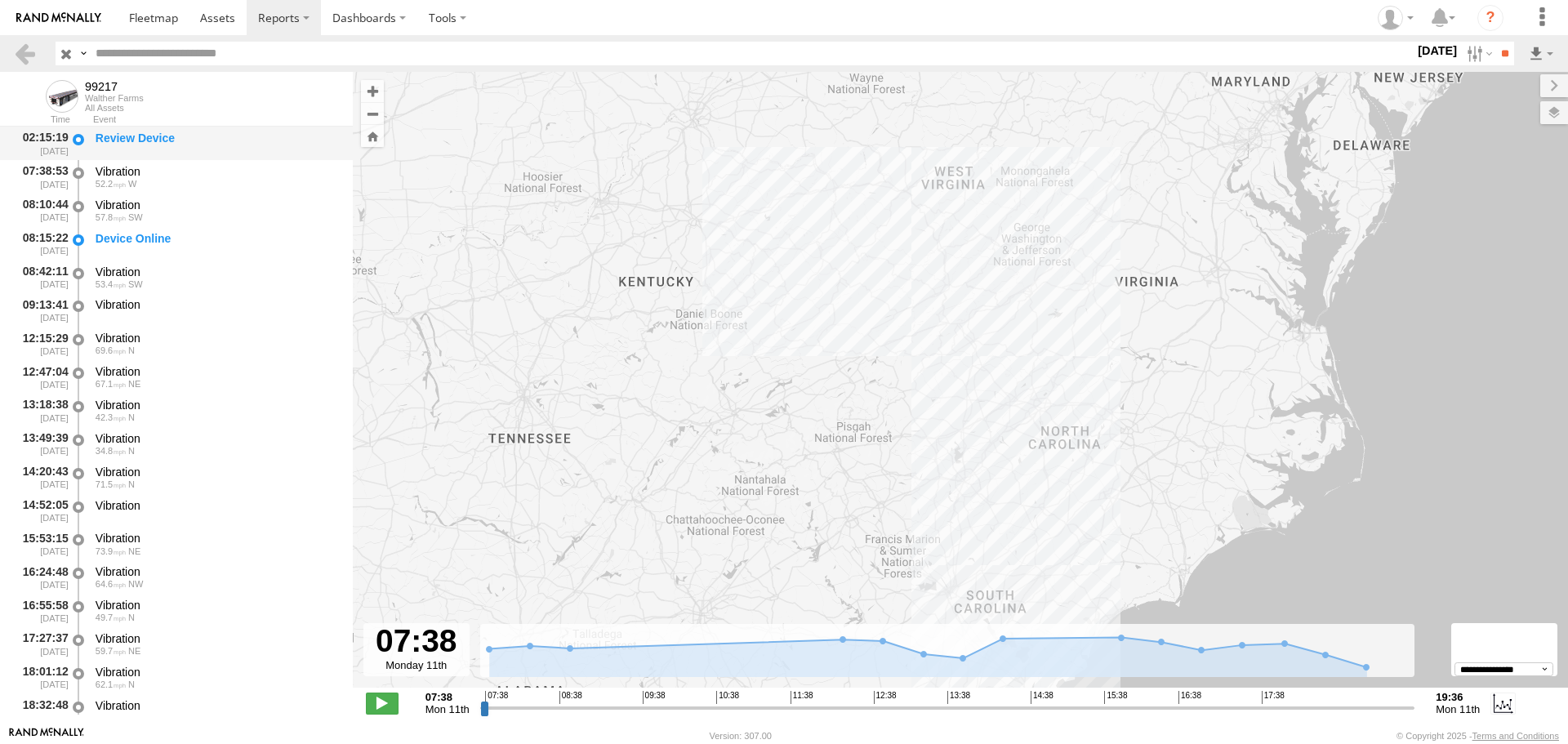
click at [143, 141] on div "Review Device" at bounding box center [216, 138] width 242 height 15
click at [130, 162] on div "Vibration 52.2 W" at bounding box center [216, 177] width 246 height 30
click at [118, 201] on div "Vibration" at bounding box center [216, 205] width 242 height 15
click at [111, 287] on span "53.4" at bounding box center [111, 284] width 30 height 10
click at [119, 382] on span "67.1" at bounding box center [111, 384] width 30 height 10
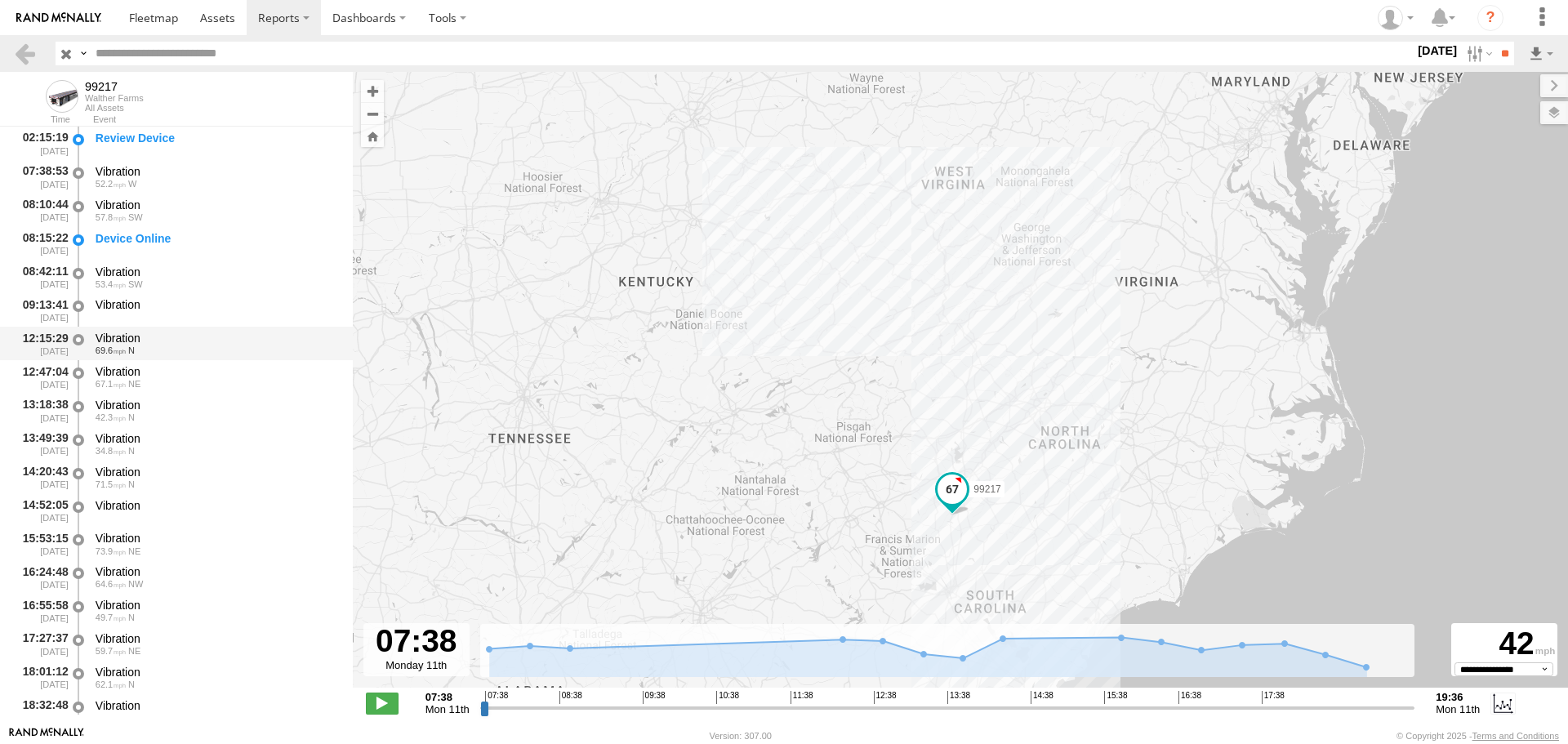
click at [116, 344] on div "Vibration" at bounding box center [216, 338] width 242 height 15
click at [122, 443] on div "Vibration" at bounding box center [216, 439] width 242 height 15
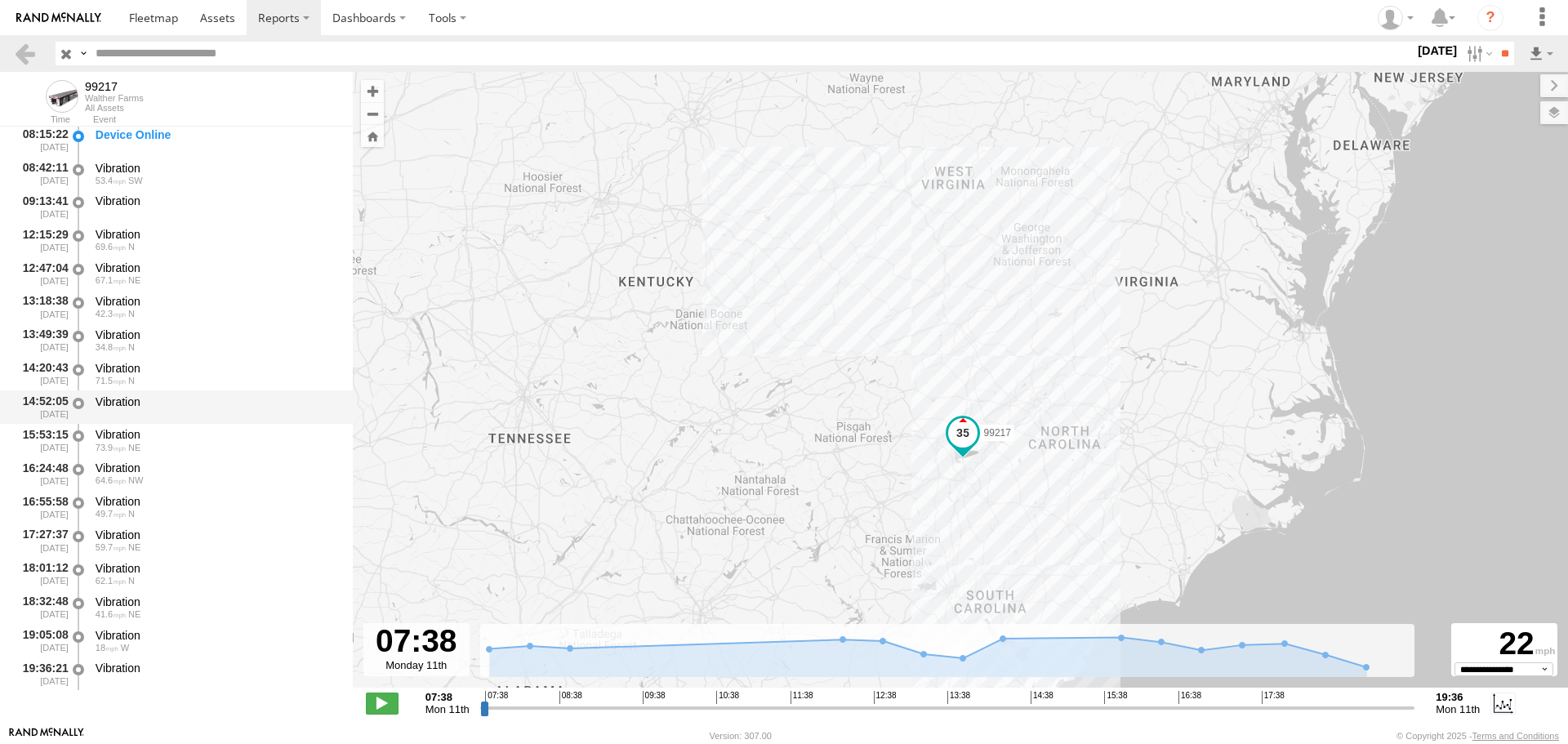
scroll to position [106, 0]
click at [122, 520] on div "Vibration 49.7 N" at bounding box center [216, 505] width 246 height 30
click at [118, 541] on span "59.7" at bounding box center [111, 545] width 30 height 10
click at [126, 603] on div "Vibration" at bounding box center [216, 601] width 242 height 15
click at [154, 17] on span at bounding box center [153, 18] width 49 height 16
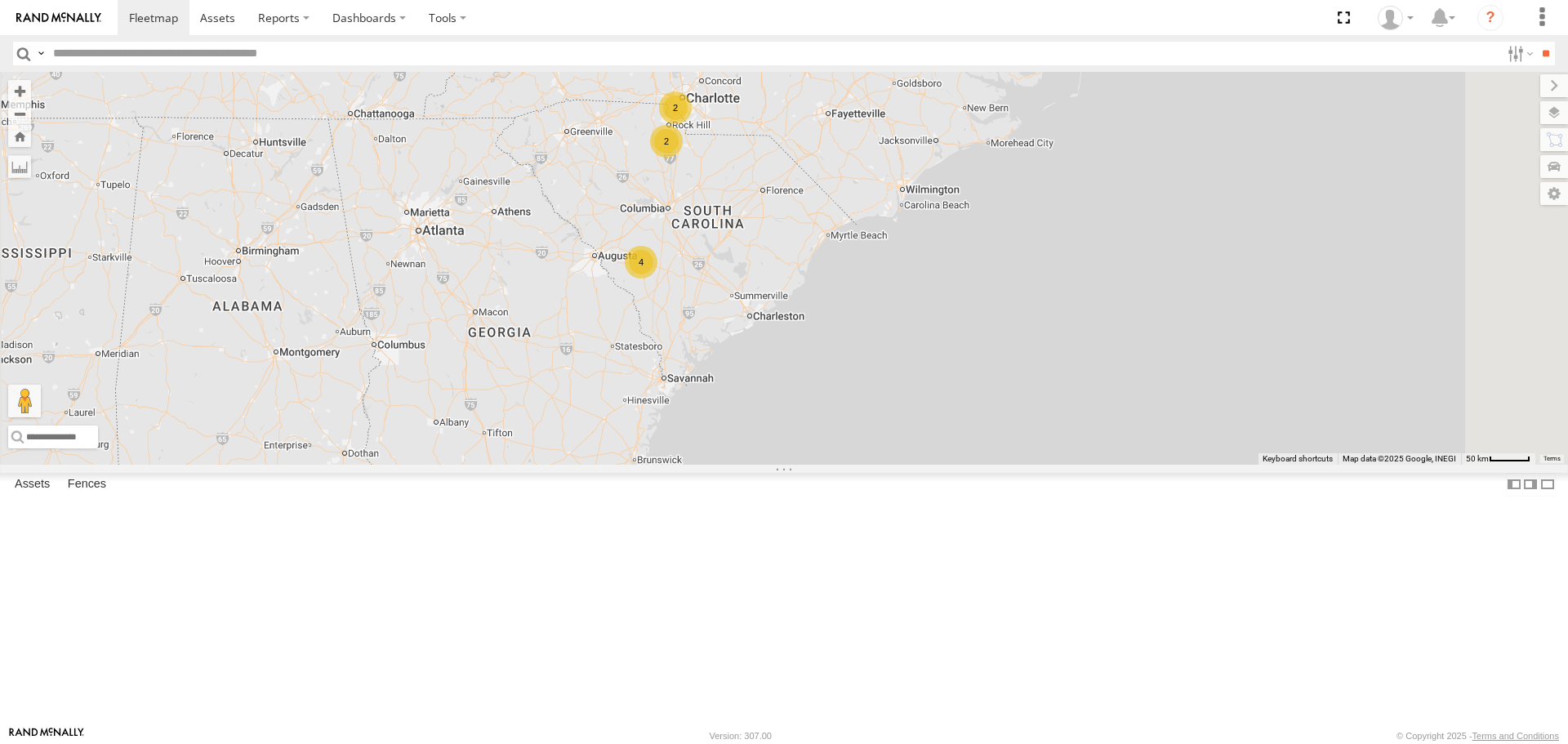
scroll to position [1373, 0]
click at [0, 0] on div "All Assets" at bounding box center [0, 0] width 0 height 0
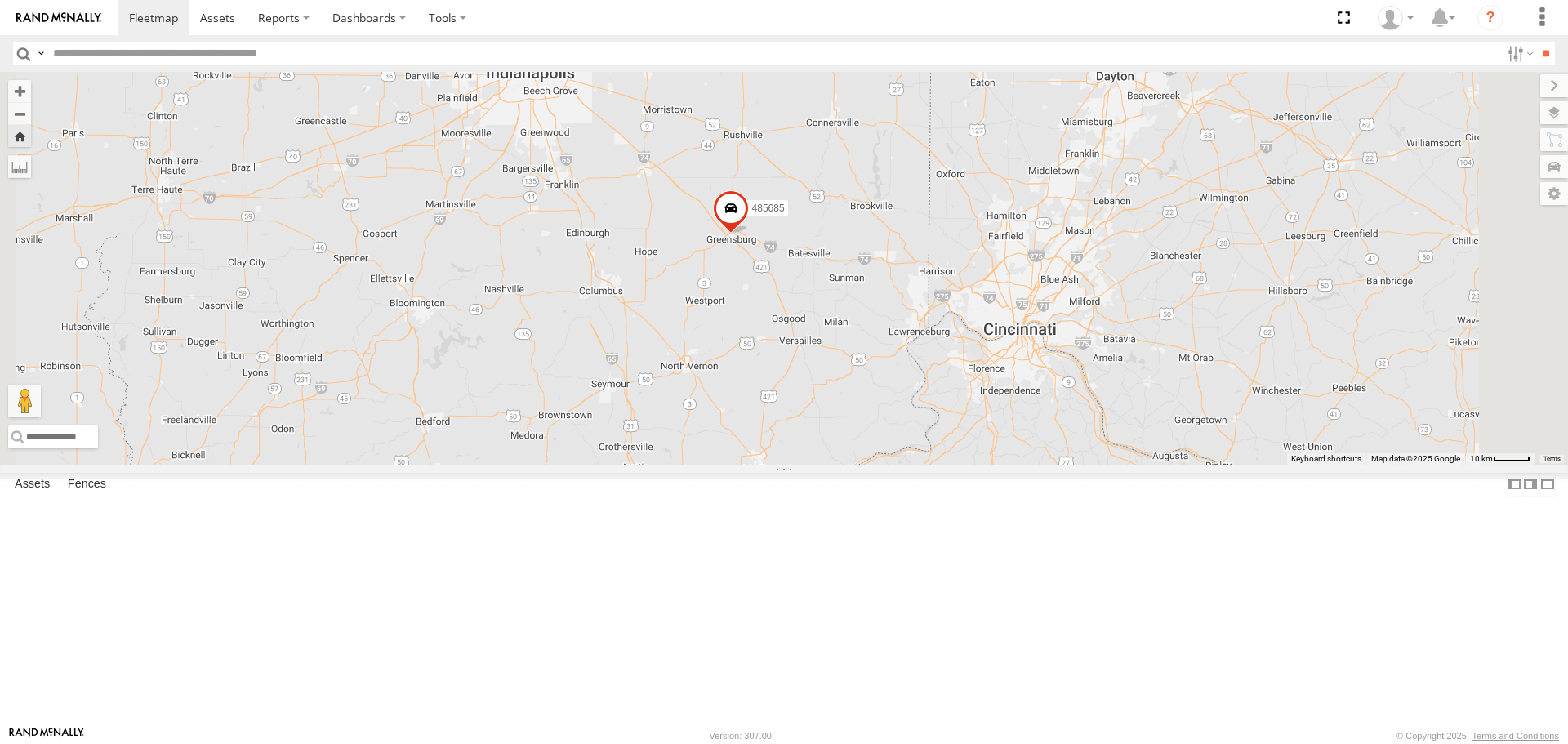
scroll to position [801, 0]
click at [0, 0] on div "26006" at bounding box center [0, 0] width 0 height 0
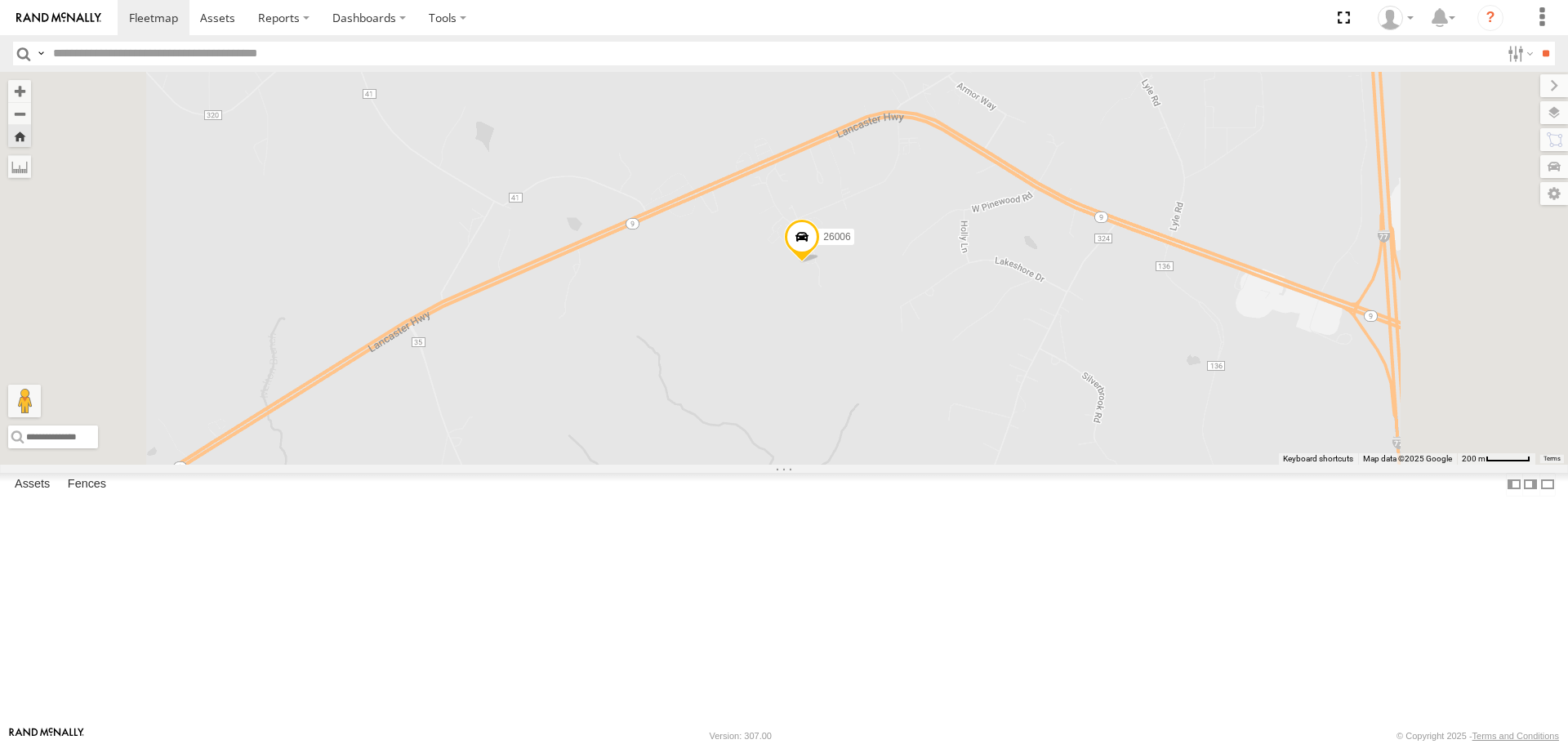
scroll to position [0, 0]
click at [0, 0] on div "26009" at bounding box center [0, 0] width 0 height 0
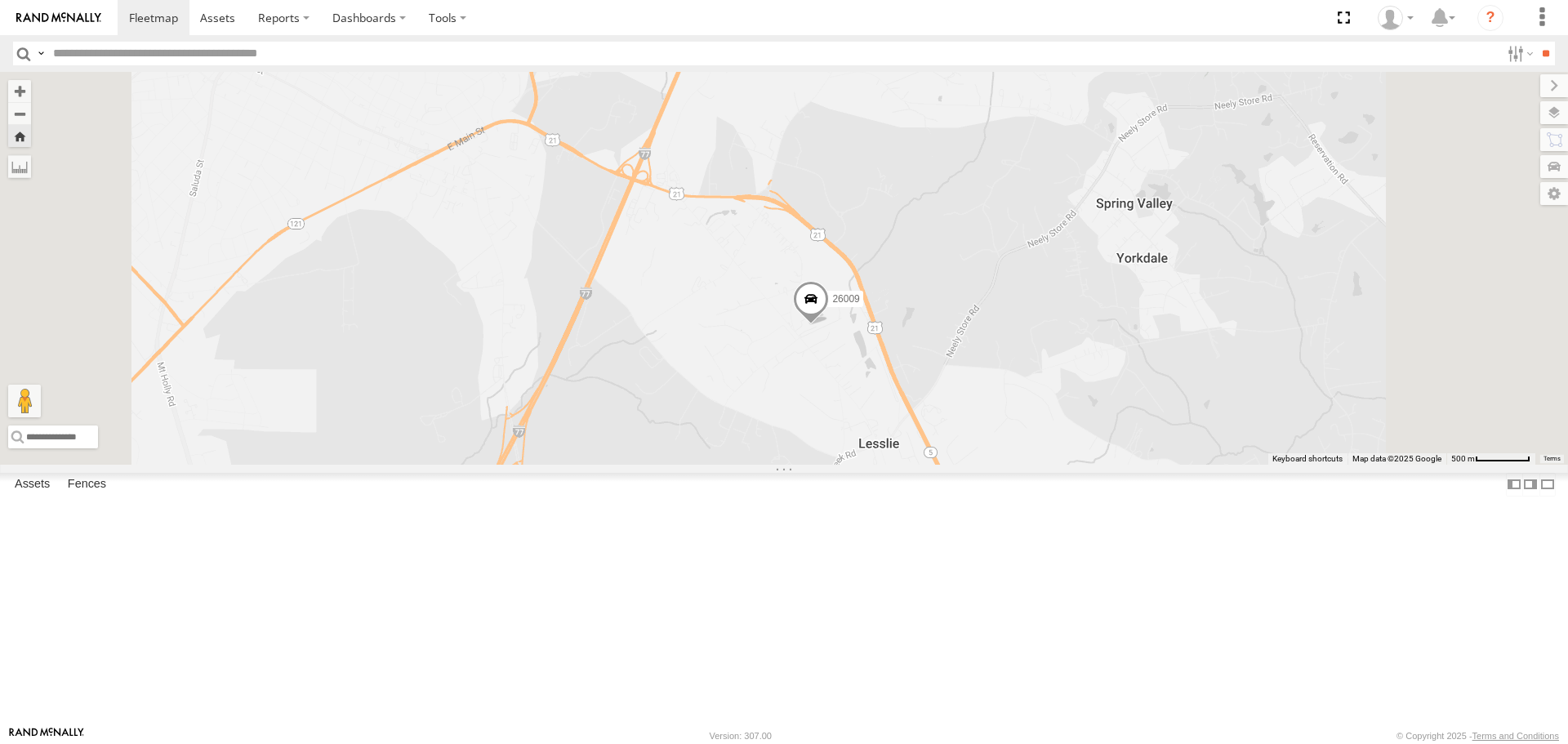
click at [829, 326] on span at bounding box center [811, 303] width 36 height 44
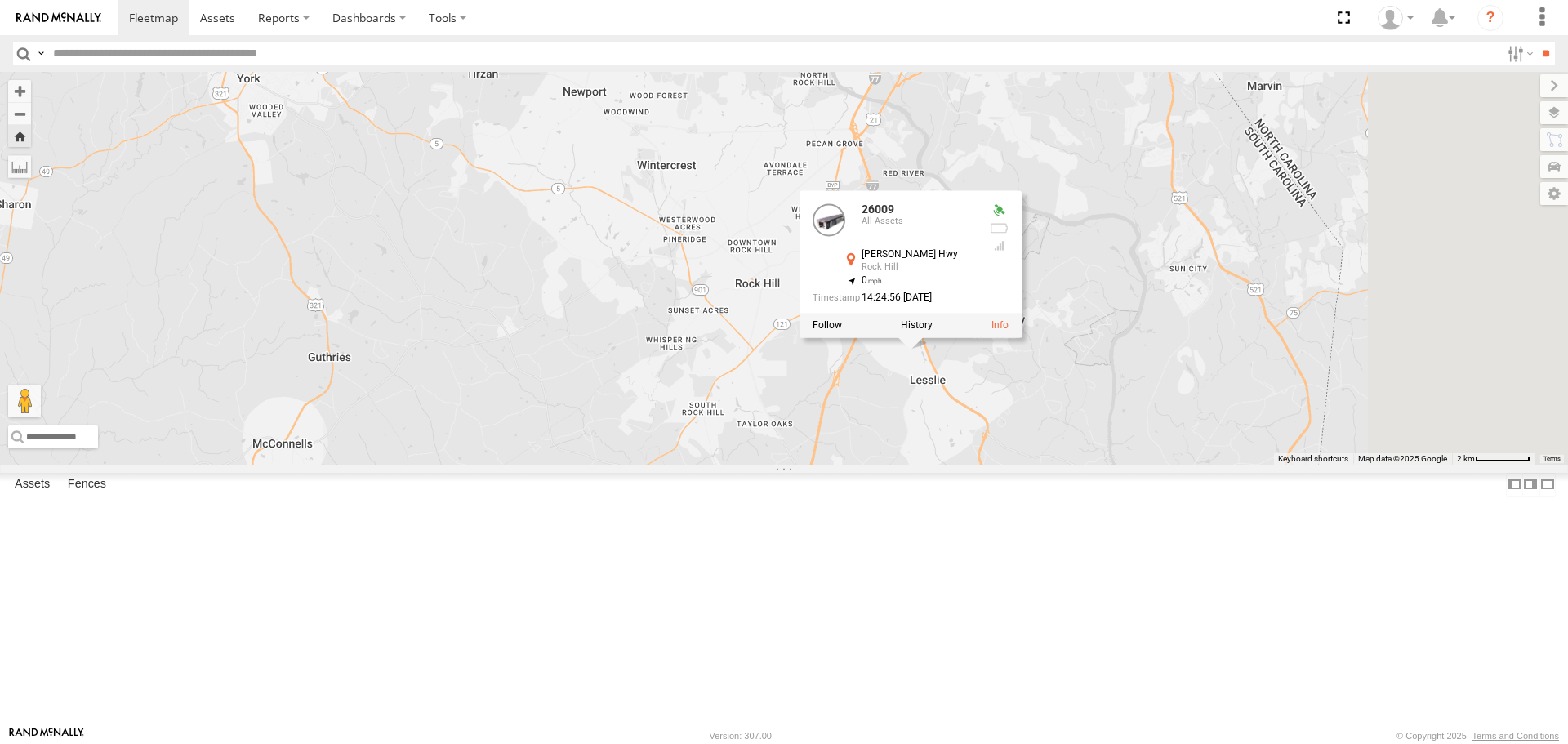
drag, startPoint x: 1457, startPoint y: 240, endPoint x: 1303, endPoint y: 397, distance: 219.9
click at [1303, 396] on div "26009 26009 All Assets [PERSON_NAME] [GEOGRAPHIC_DATA] 34.90077 , -80.96371 0 1…" at bounding box center [784, 268] width 1568 height 392
